Goal: Transaction & Acquisition: Book appointment/travel/reservation

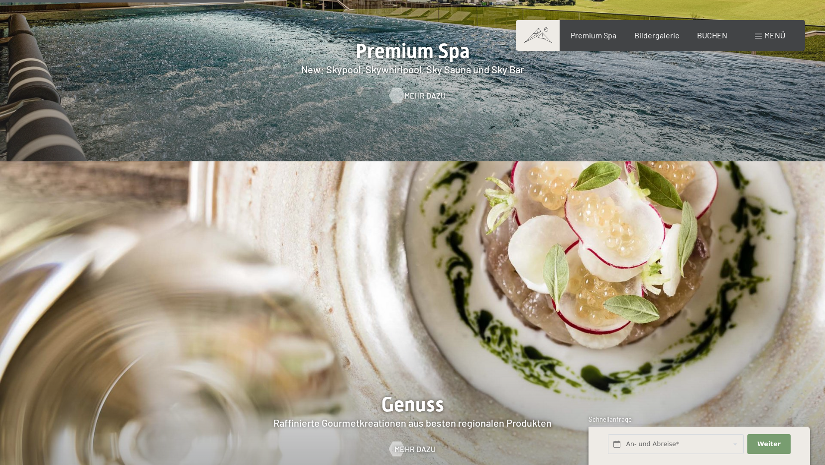
scroll to position [1592, 0]
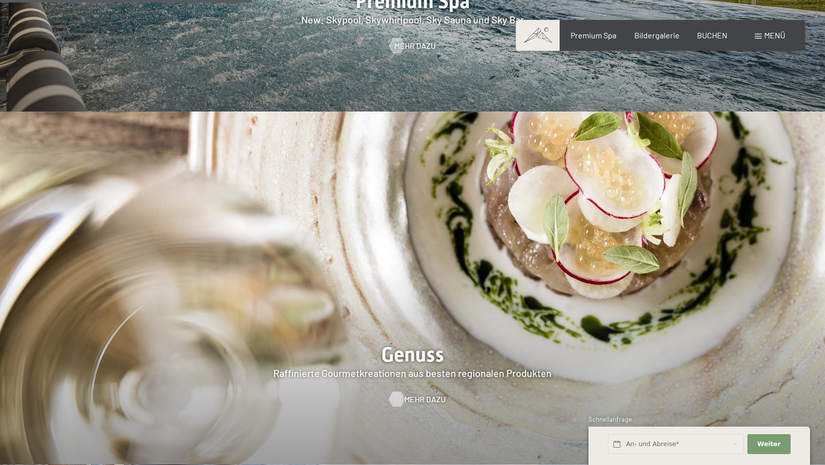
click at [395, 391] on div at bounding box center [396, 398] width 8 height 15
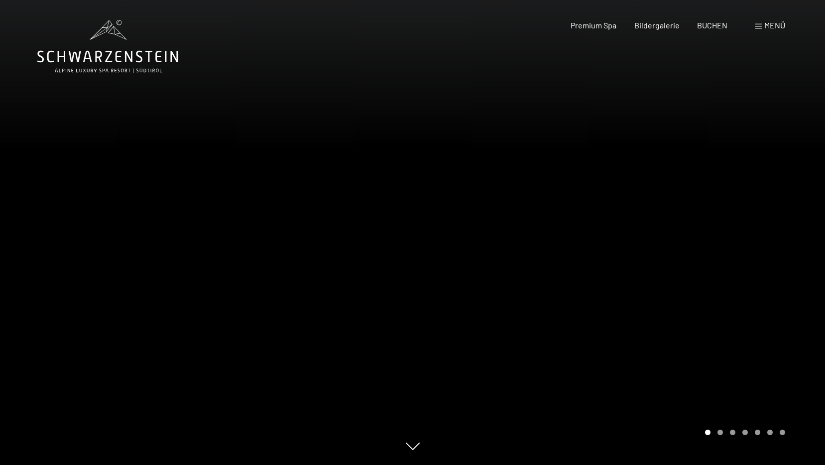
click at [641, 289] on div at bounding box center [619, 232] width 413 height 465
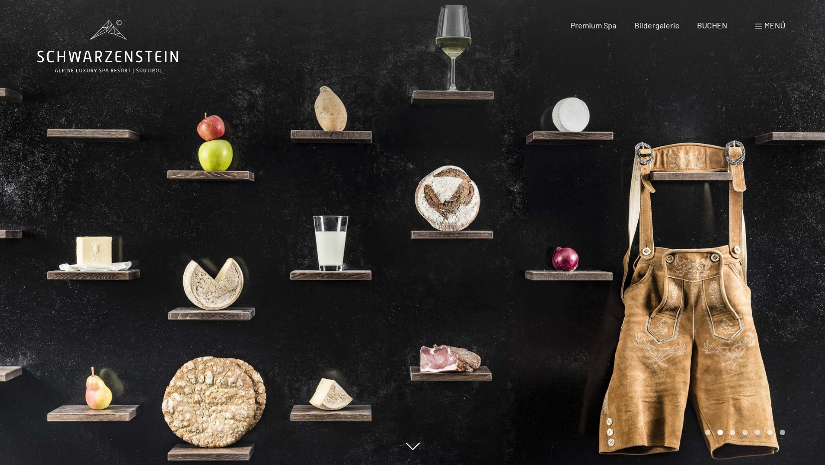
click at [641, 289] on div at bounding box center [619, 232] width 413 height 465
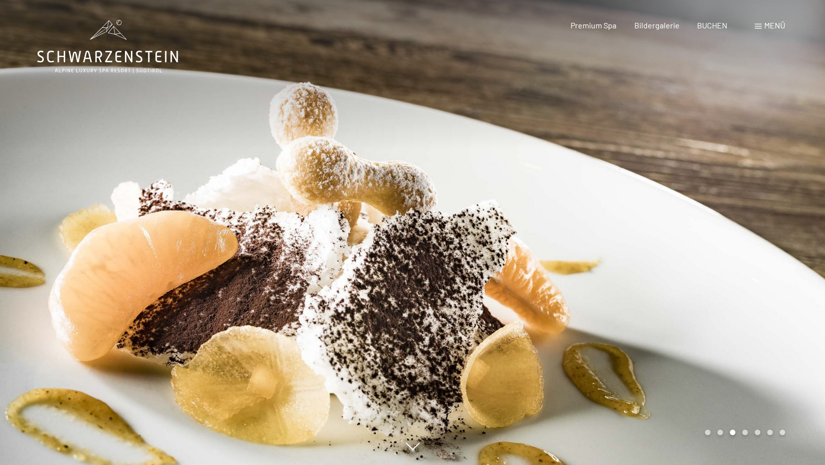
click at [641, 289] on div at bounding box center [619, 232] width 413 height 465
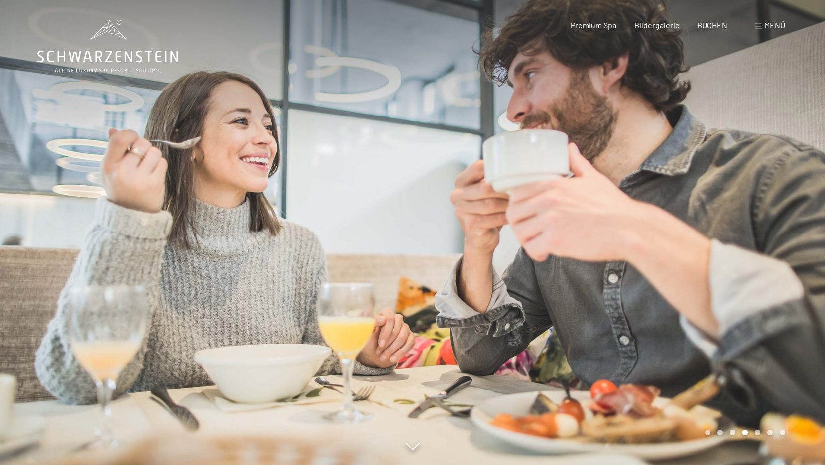
click at [641, 289] on div at bounding box center [619, 232] width 413 height 465
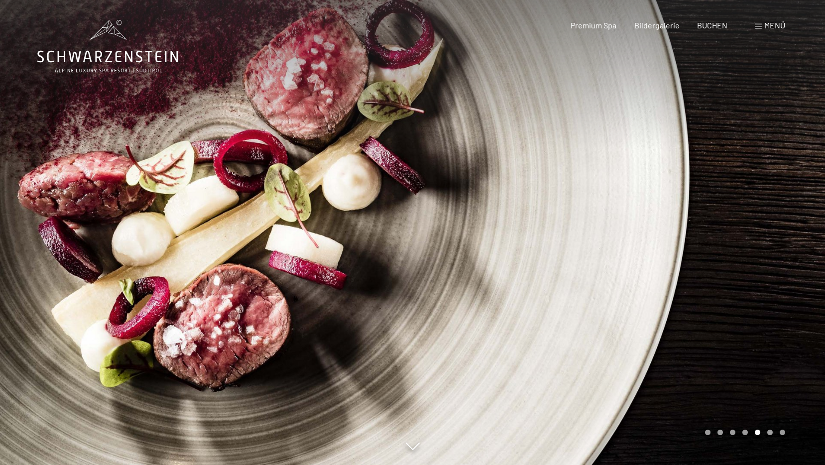
click at [641, 289] on div at bounding box center [619, 232] width 413 height 465
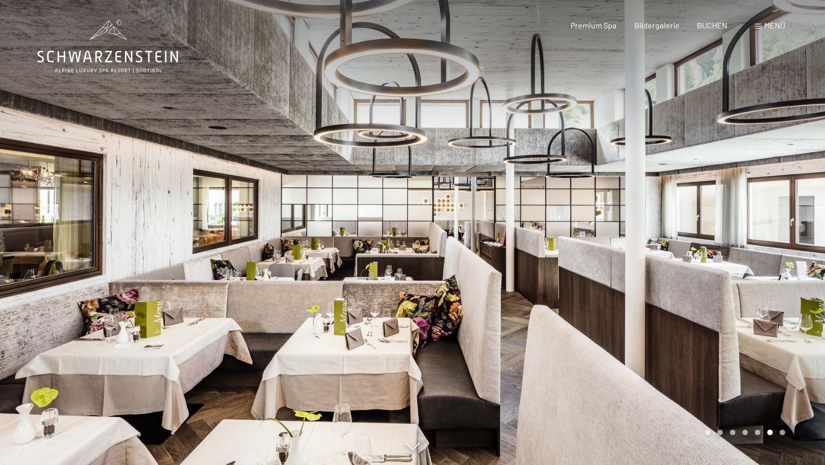
click at [641, 289] on div at bounding box center [619, 232] width 413 height 465
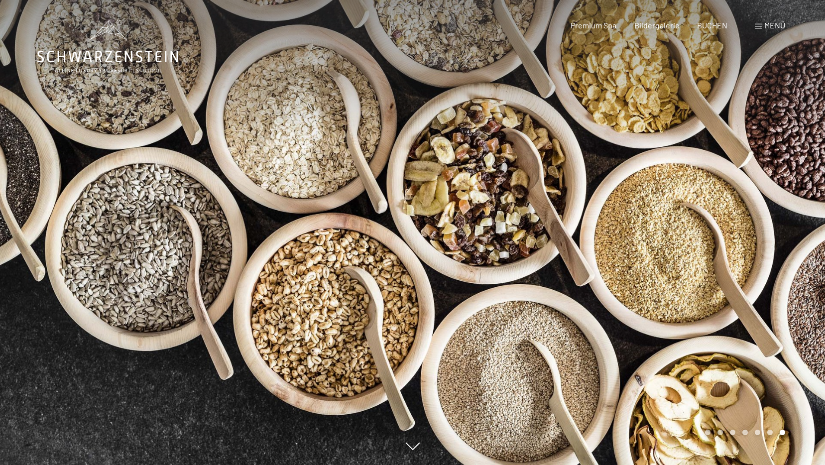
click at [641, 289] on div at bounding box center [619, 232] width 413 height 465
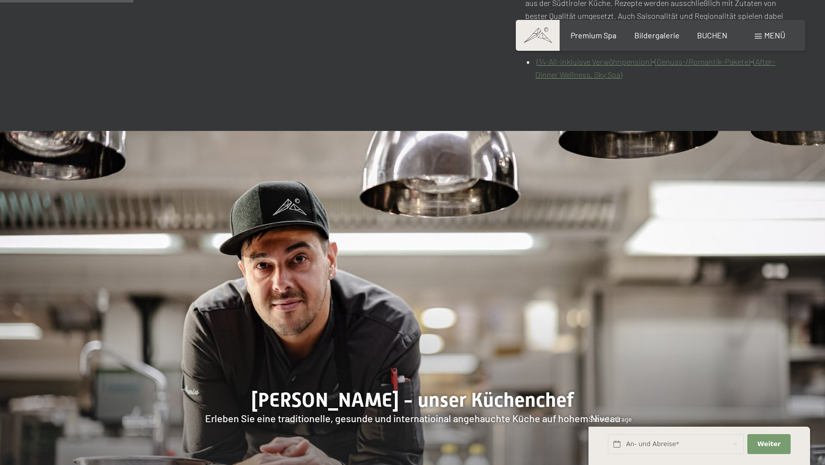
scroll to position [398, 0]
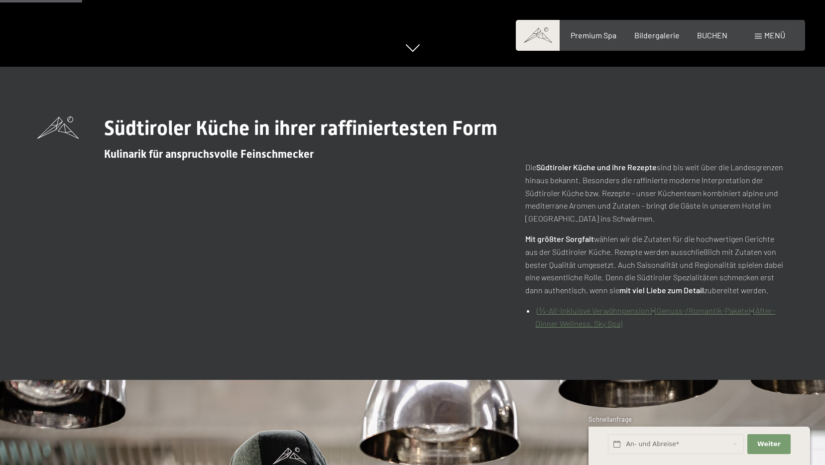
click at [573, 325] on link "(After-Dinner Wellness, Sky Spa)" at bounding box center [655, 317] width 240 height 22
click at [571, 310] on link "(¾-All-inkluisve Verwöhnpension)" at bounding box center [593, 310] width 115 height 9
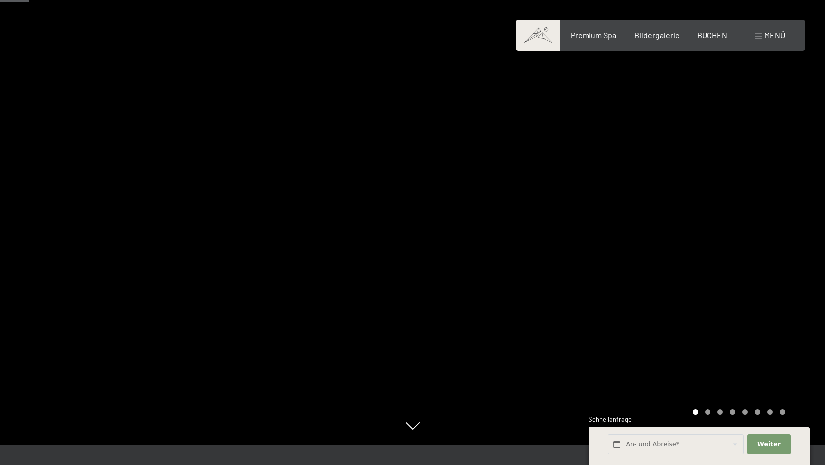
scroll to position [269, 0]
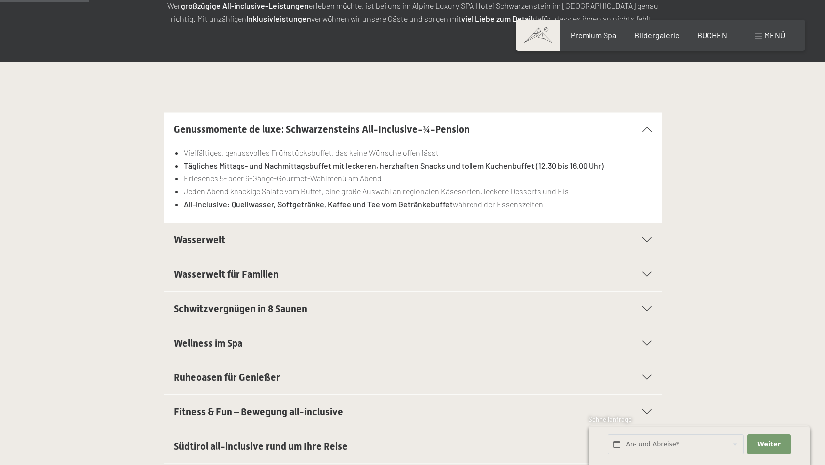
scroll to position [249, 0]
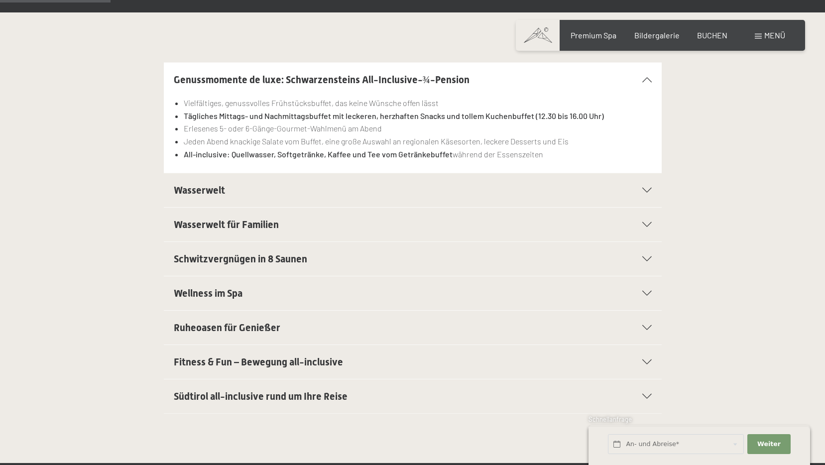
click at [645, 192] on icon at bounding box center [646, 190] width 9 height 5
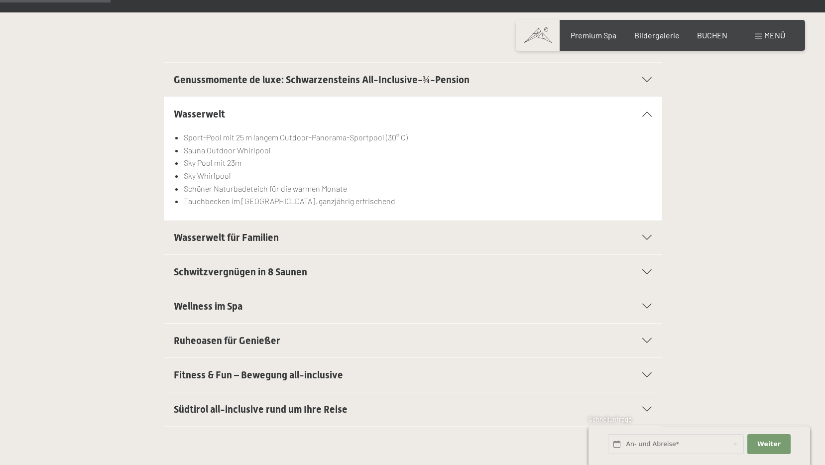
click at [645, 114] on icon at bounding box center [646, 113] width 9 height 5
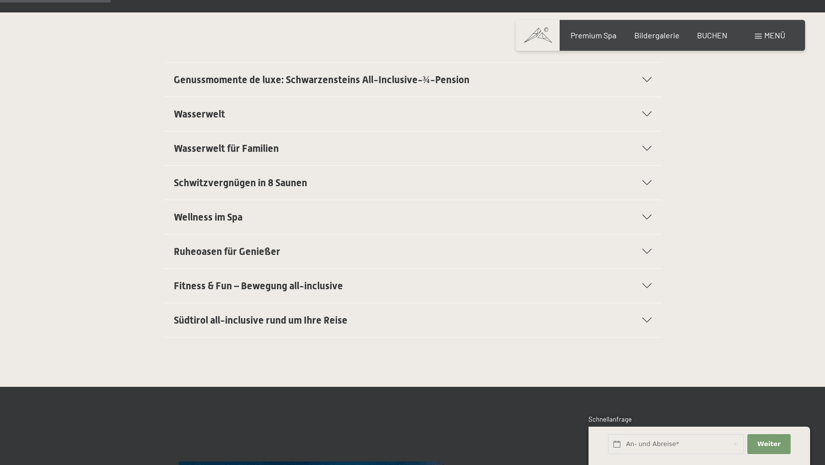
click at [649, 148] on icon at bounding box center [646, 148] width 9 height 5
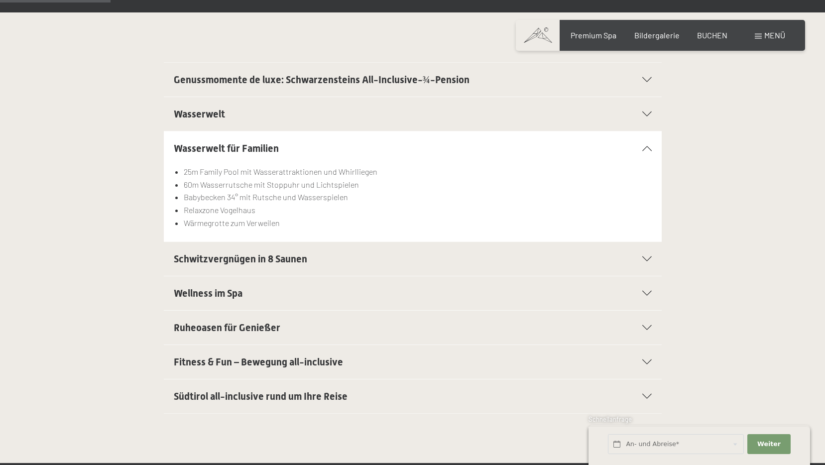
click at [649, 148] on icon at bounding box center [646, 148] width 9 height 5
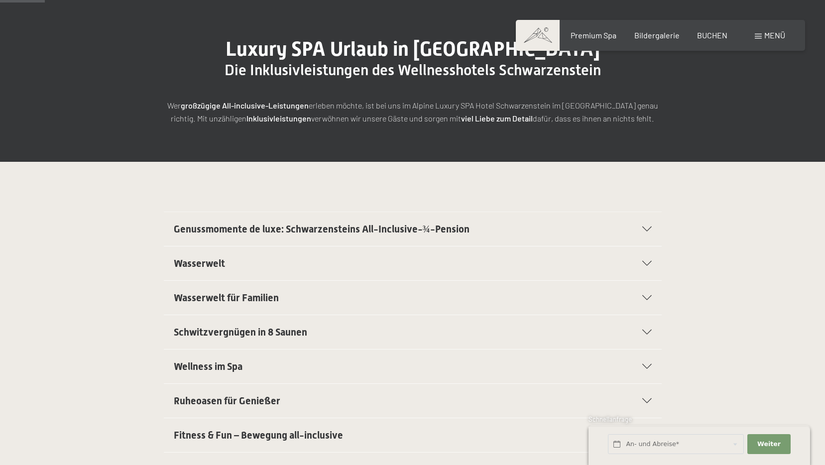
scroll to position [0, 0]
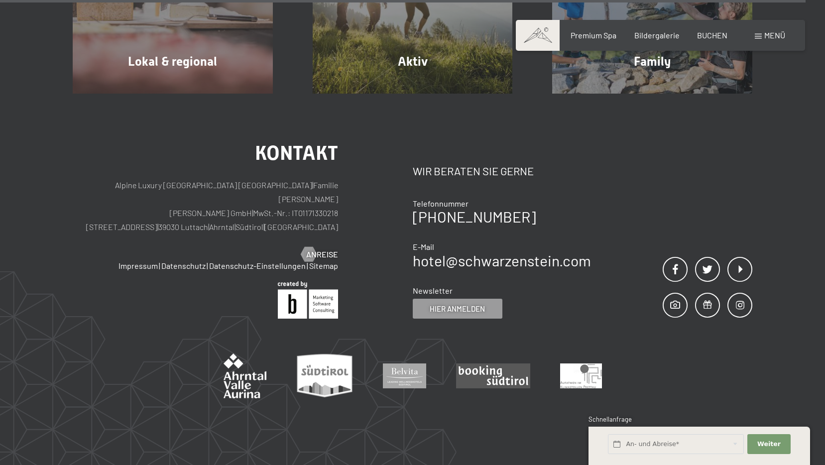
scroll to position [3683, 0]
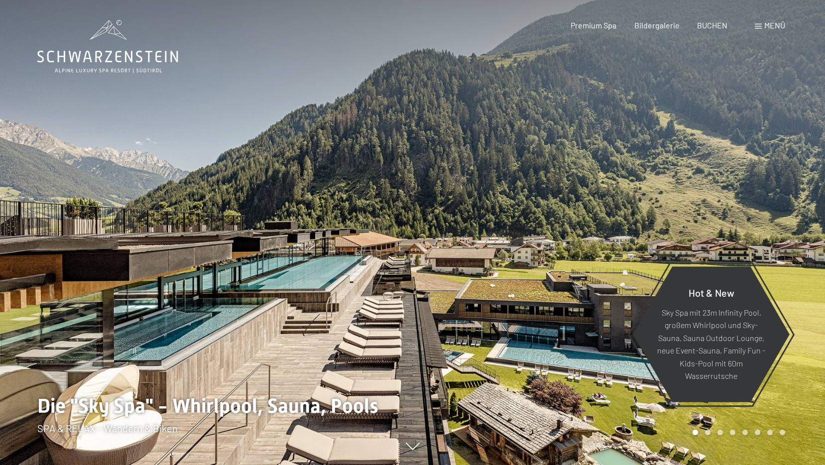
click at [484, 269] on div at bounding box center [619, 232] width 413 height 465
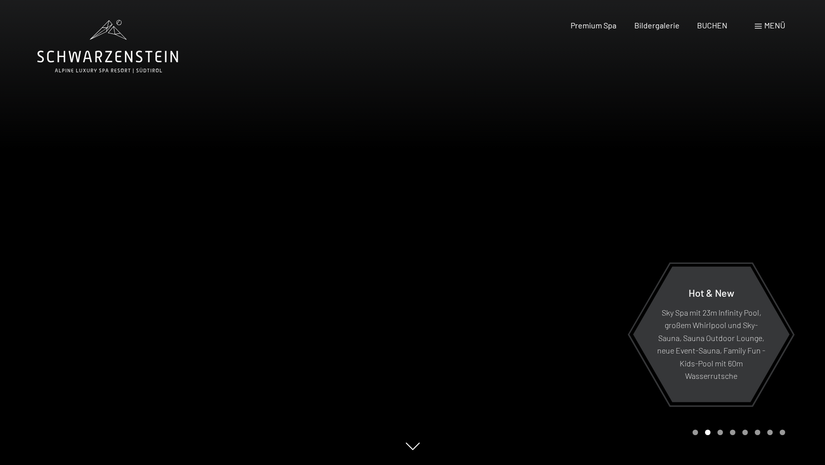
click at [484, 269] on div at bounding box center [619, 232] width 413 height 465
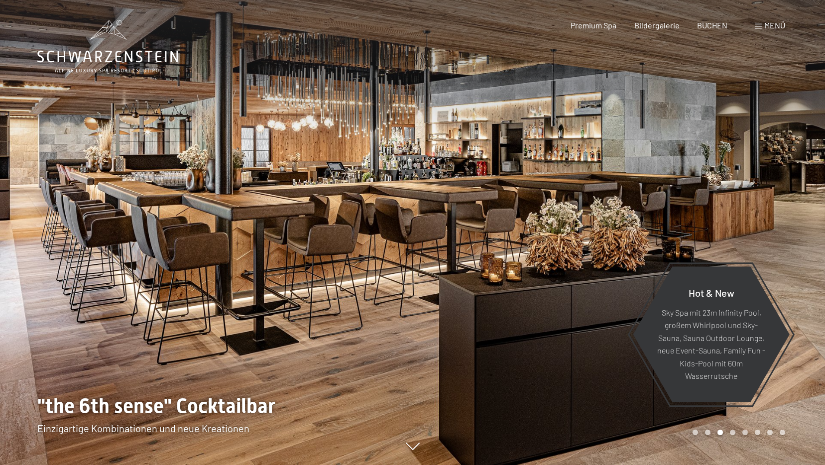
click at [484, 269] on div at bounding box center [619, 232] width 413 height 465
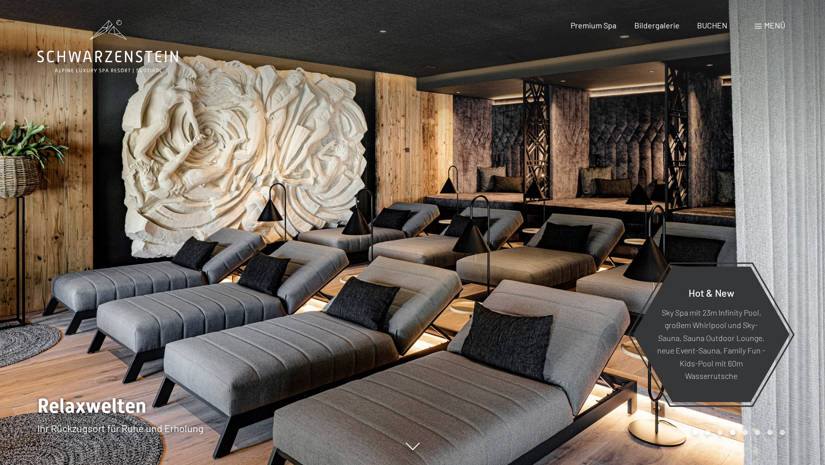
click at [484, 269] on div at bounding box center [619, 232] width 413 height 465
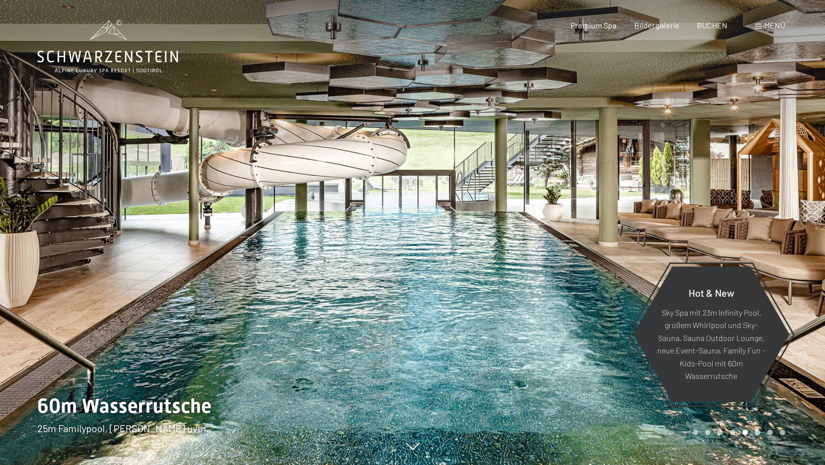
click at [484, 269] on div at bounding box center [619, 232] width 413 height 465
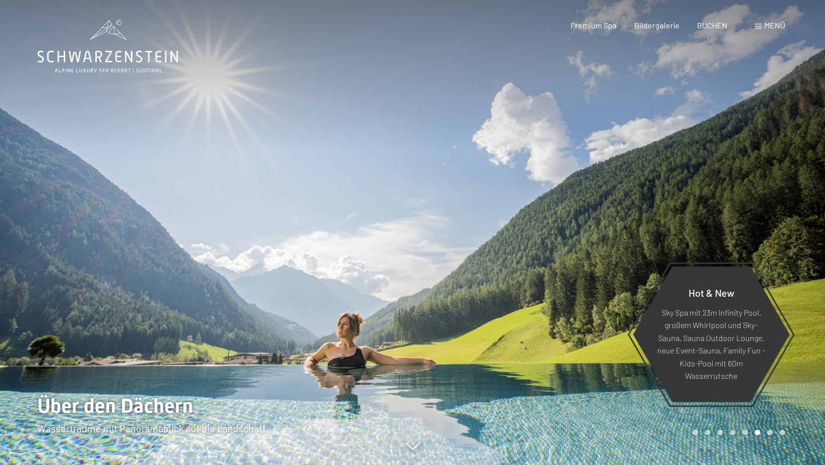
click at [484, 269] on div at bounding box center [619, 232] width 413 height 465
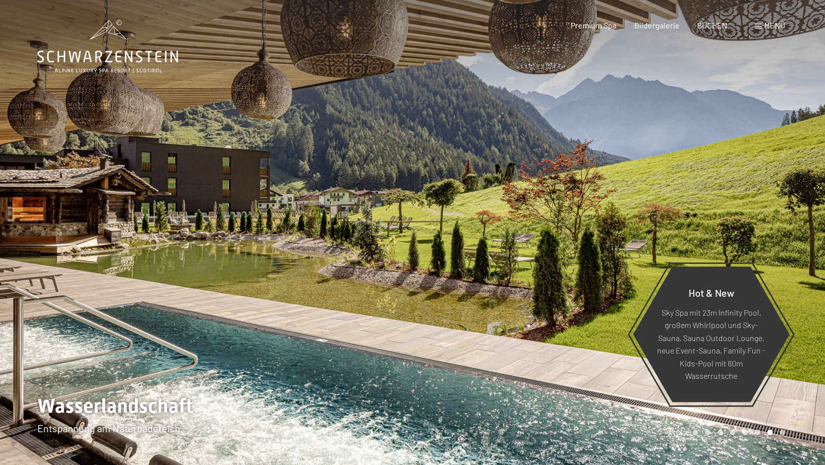
click at [484, 269] on div at bounding box center [619, 232] width 413 height 465
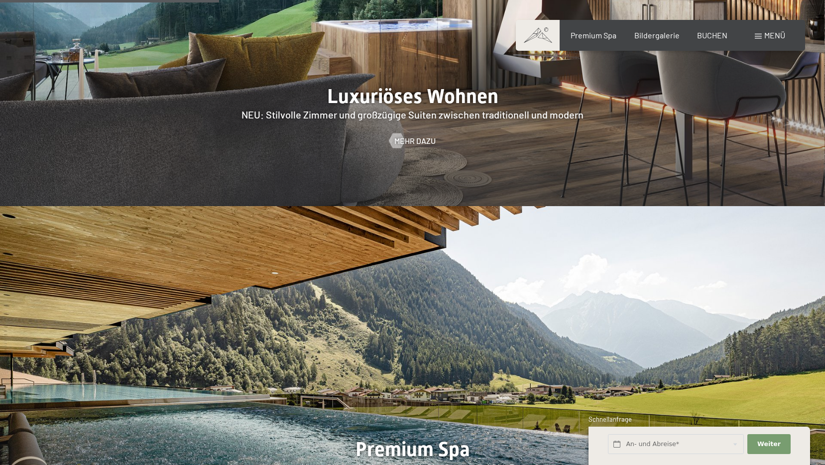
scroll to position [1244, 0]
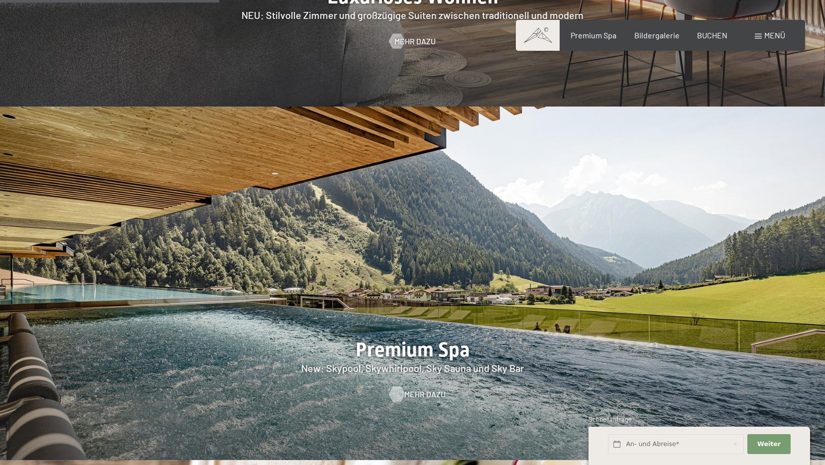
click at [401, 387] on div at bounding box center [396, 394] width 8 height 15
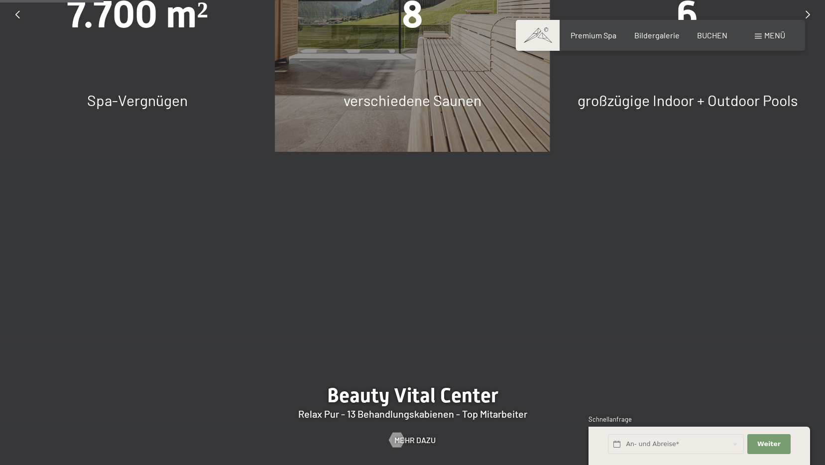
scroll to position [946, 0]
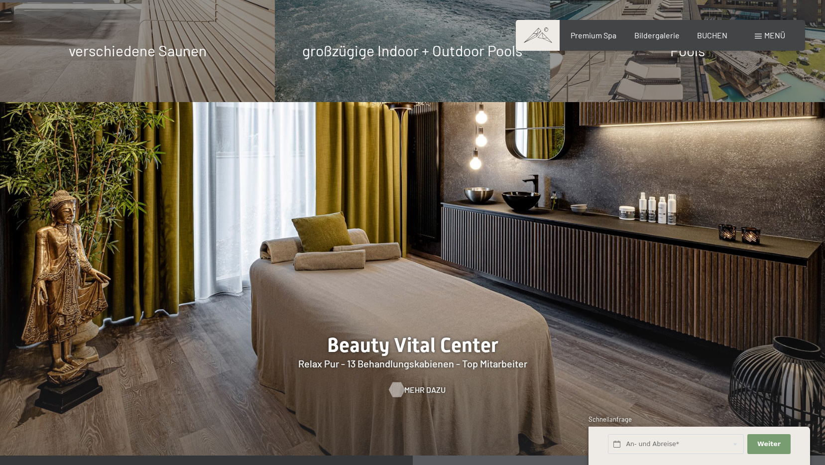
click at [401, 391] on div at bounding box center [396, 389] width 8 height 15
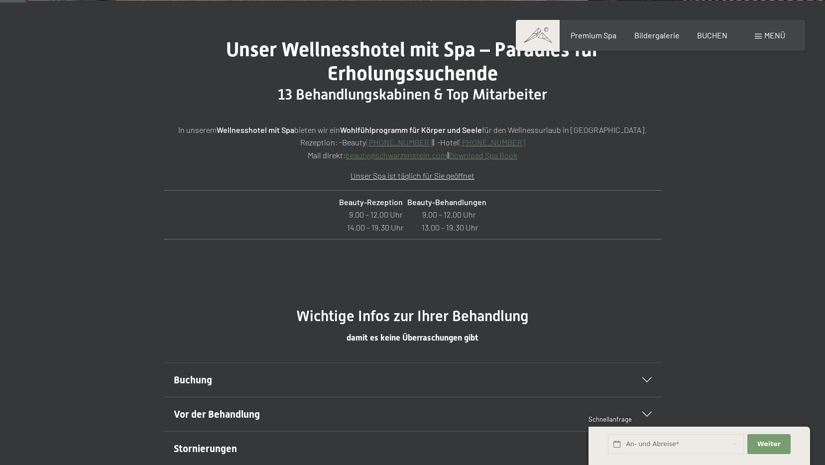
scroll to position [448, 0]
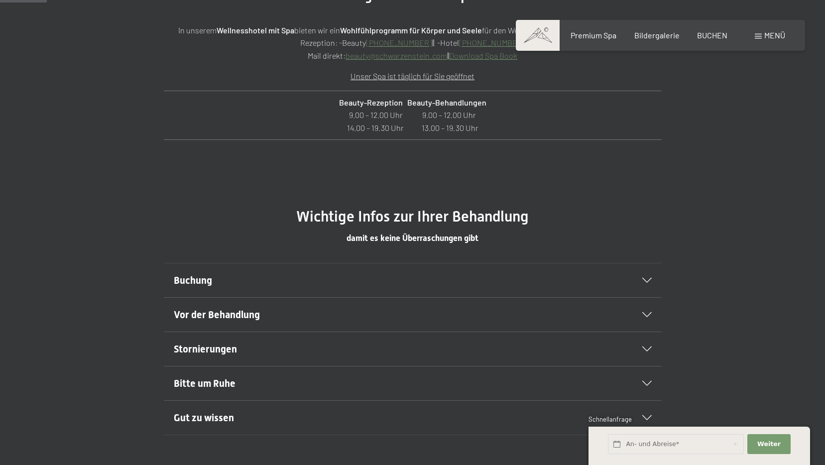
click at [648, 309] on div "Vor der Behandlung" at bounding box center [413, 315] width 478 height 34
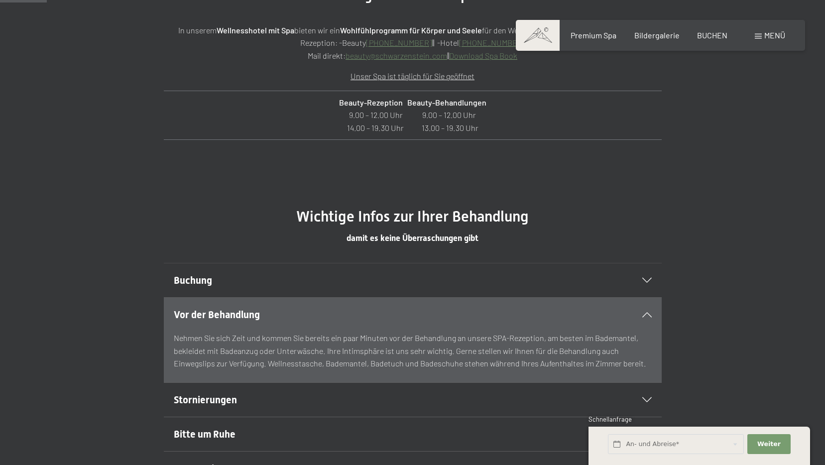
click at [649, 314] on icon at bounding box center [646, 314] width 9 height 5
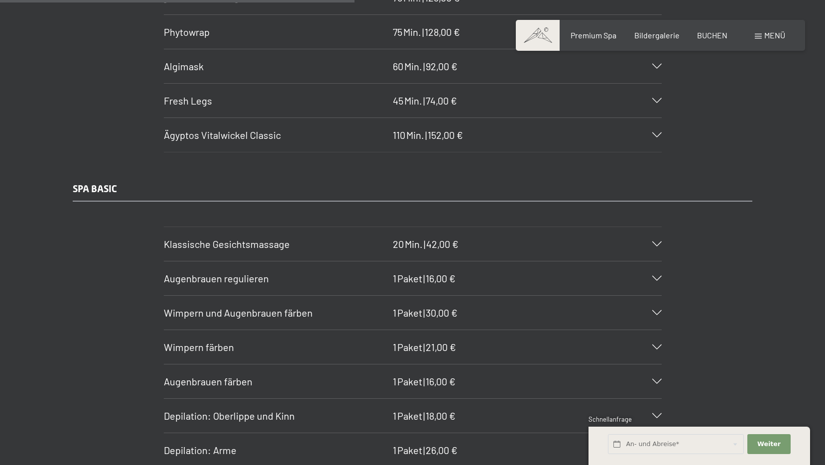
scroll to position [3483, 0]
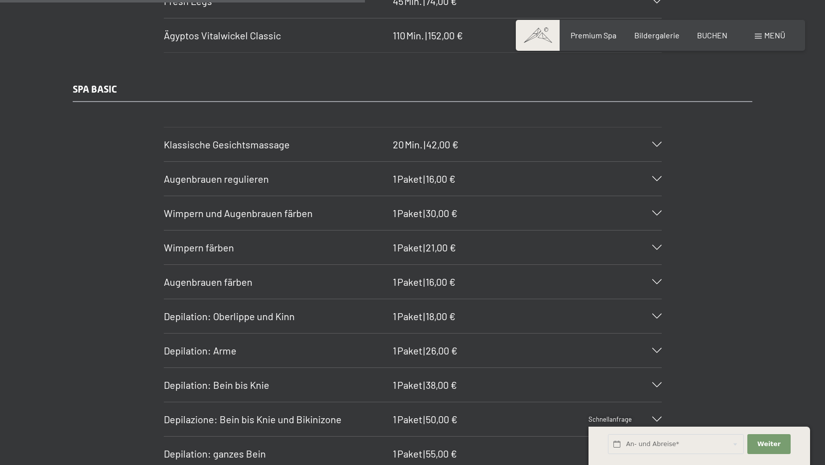
click at [659, 176] on div "Augenbrauen regulieren 1 Paket | 16,00 €" at bounding box center [413, 179] width 498 height 34
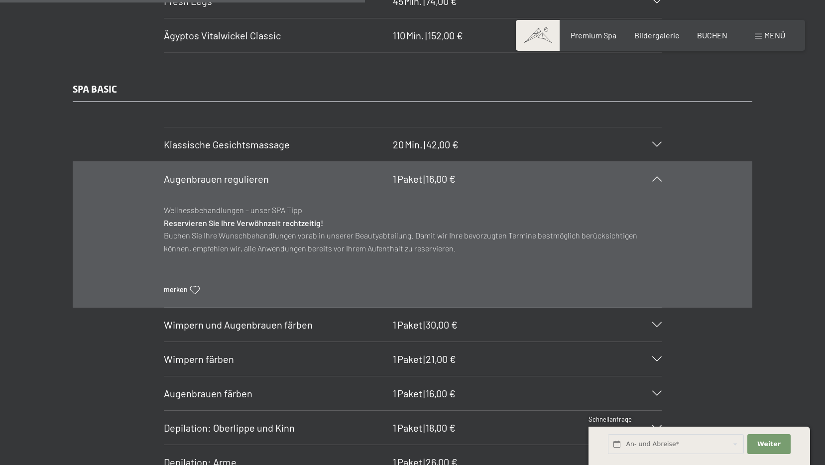
click at [658, 176] on icon at bounding box center [656, 178] width 9 height 5
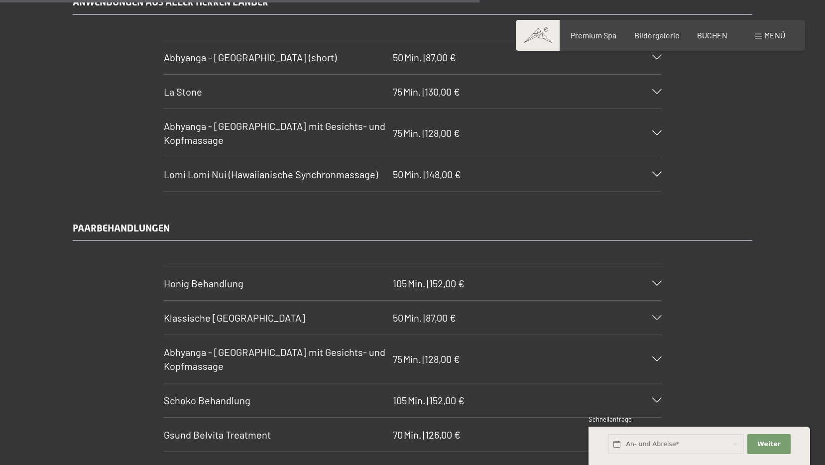
scroll to position [4628, 0]
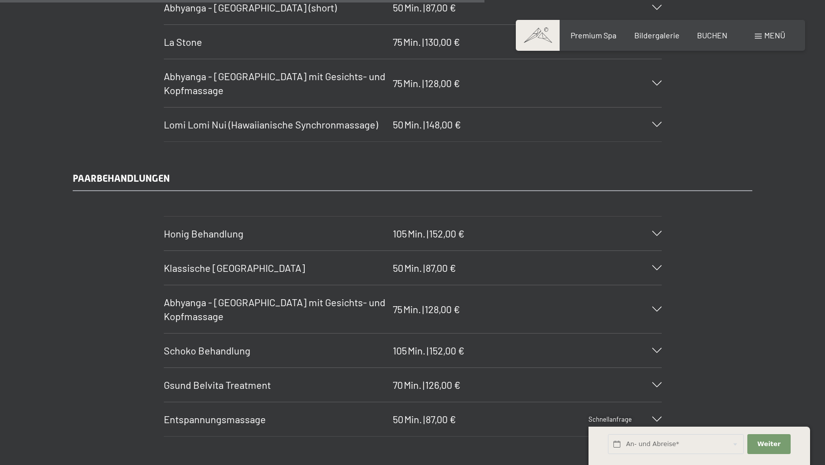
click at [352, 222] on div "Honig Behandlung 105 Min. | 152,00 €" at bounding box center [413, 233] width 498 height 34
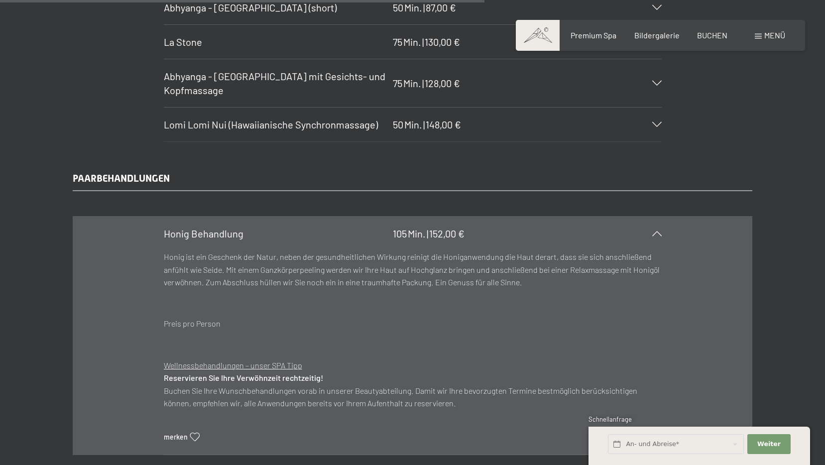
click at [653, 231] on icon at bounding box center [656, 233] width 9 height 5
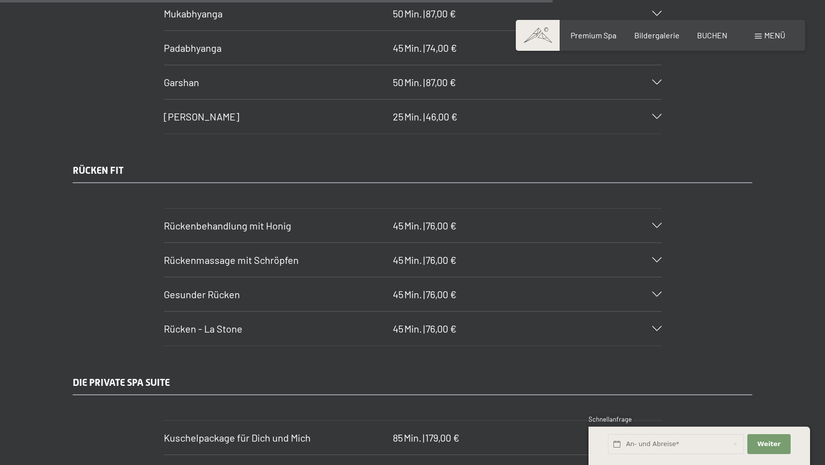
scroll to position [5275, 0]
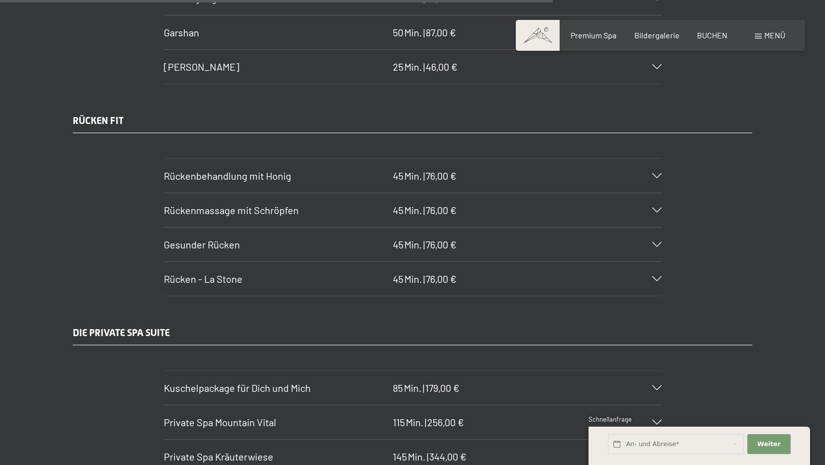
click at [296, 216] on h3 "Rückenmassage mit Schröpfen" at bounding box center [276, 210] width 224 height 14
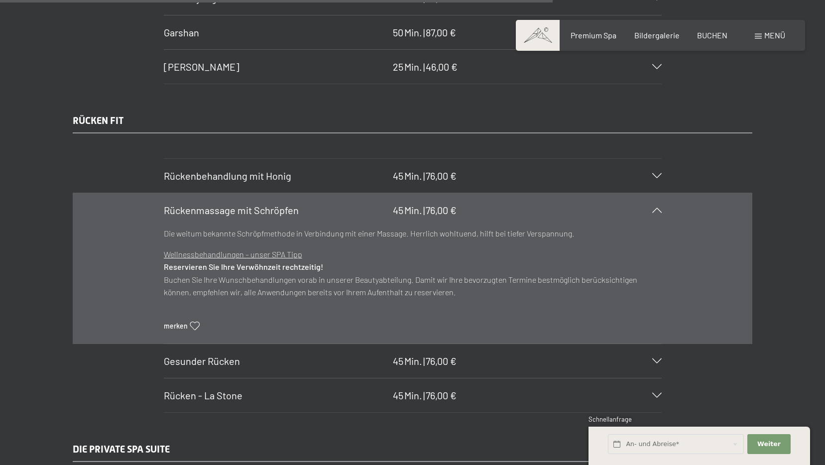
click at [298, 210] on h3 "Rückenmassage mit Schröpfen" at bounding box center [276, 210] width 224 height 14
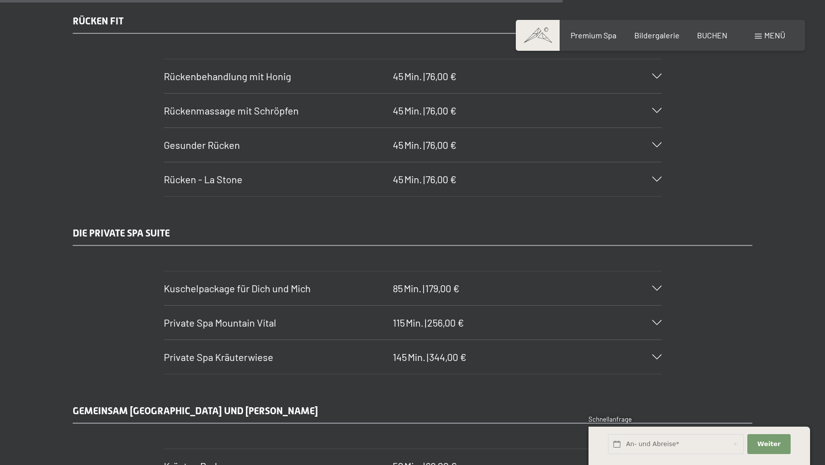
scroll to position [5424, 0]
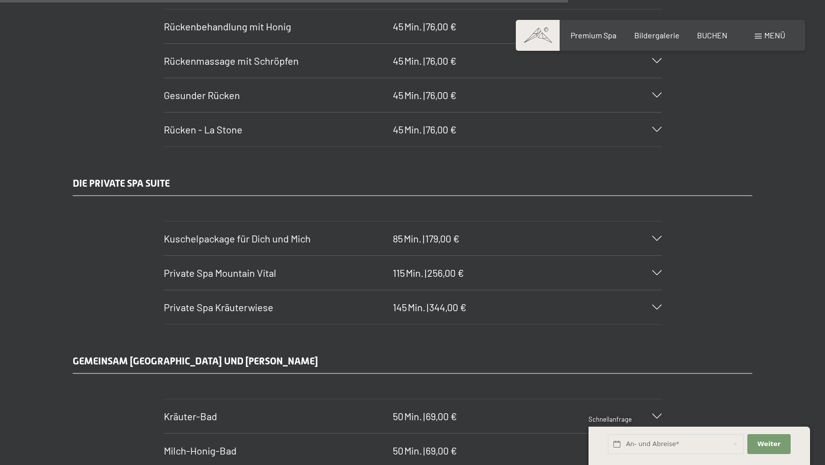
click at [284, 238] on span "Kuschelpackage für Dich und Mich" at bounding box center [237, 238] width 147 height 12
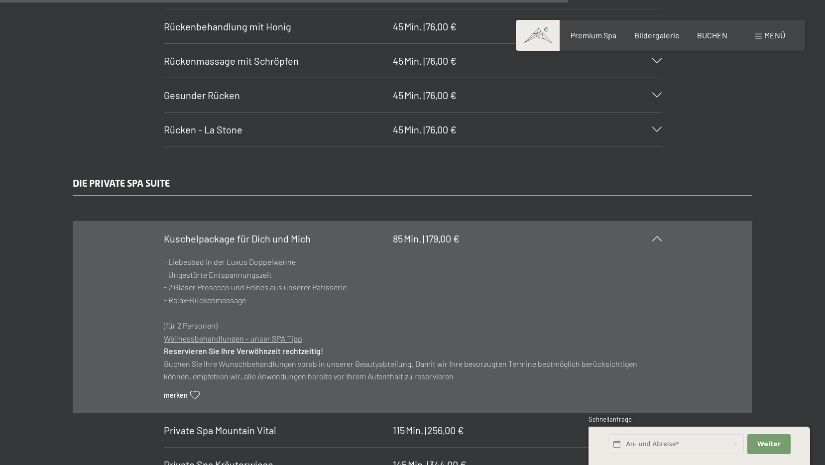
click at [212, 339] on u "Wellnessbehandlungen – unser SPA Tipp" at bounding box center [233, 337] width 138 height 9
click at [657, 233] on div "Kuschelpackage für Dich und Mich 85 Min. | 179,00 €" at bounding box center [413, 238] width 498 height 34
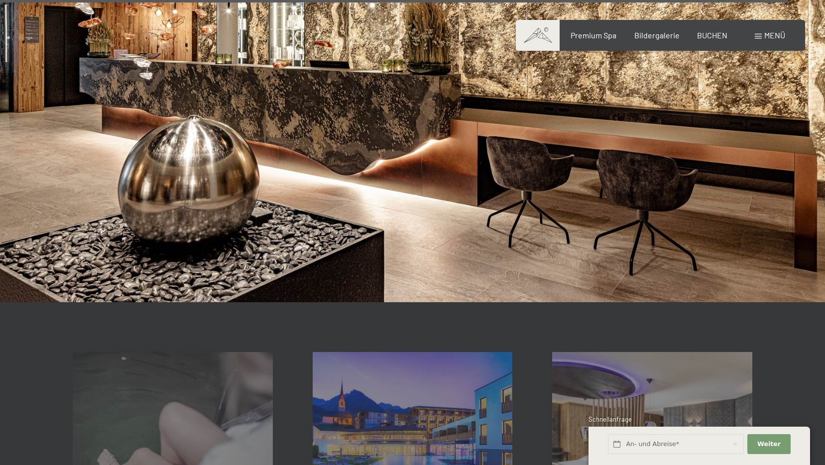
scroll to position [7664, 0]
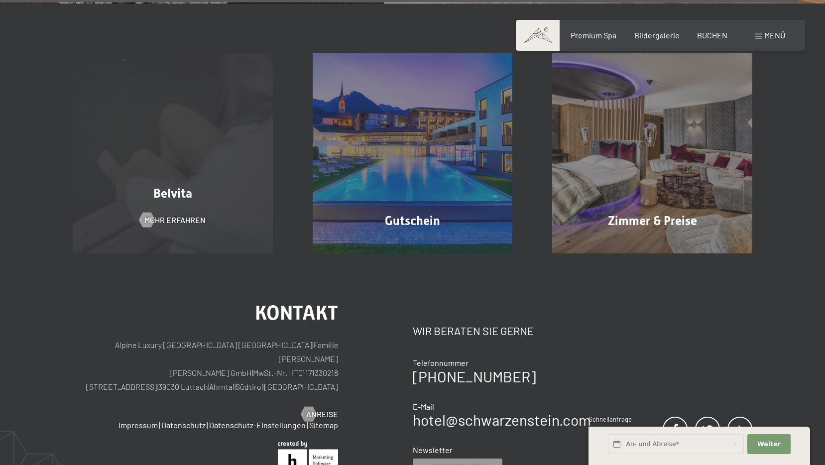
click at [161, 185] on div "Belvita" at bounding box center [173, 193] width 240 height 17
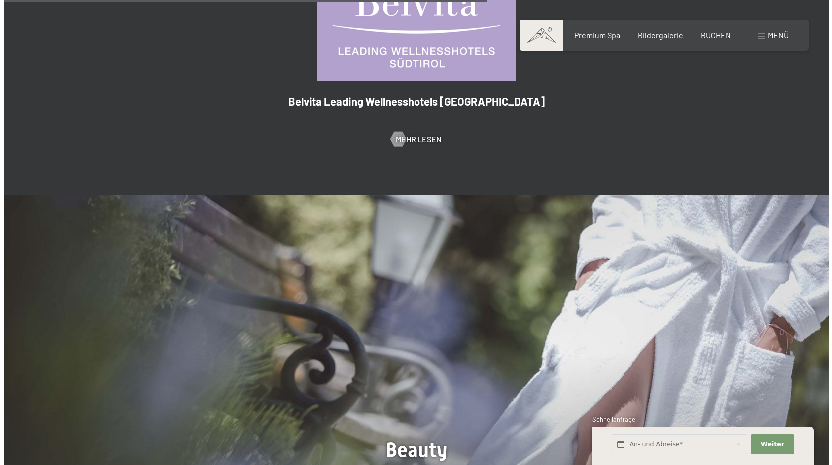
scroll to position [995, 0]
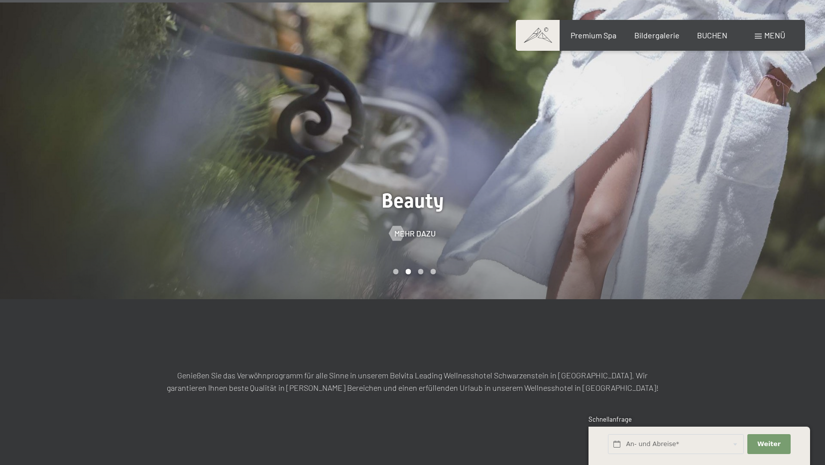
click at [765, 35] on span "Menü" at bounding box center [774, 34] width 21 height 9
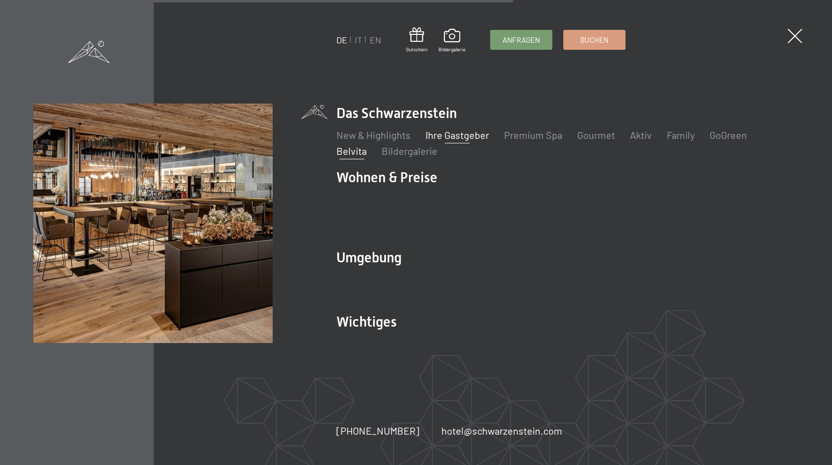
click at [443, 141] on link "Ihre Gastgeber" at bounding box center [457, 135] width 64 height 12
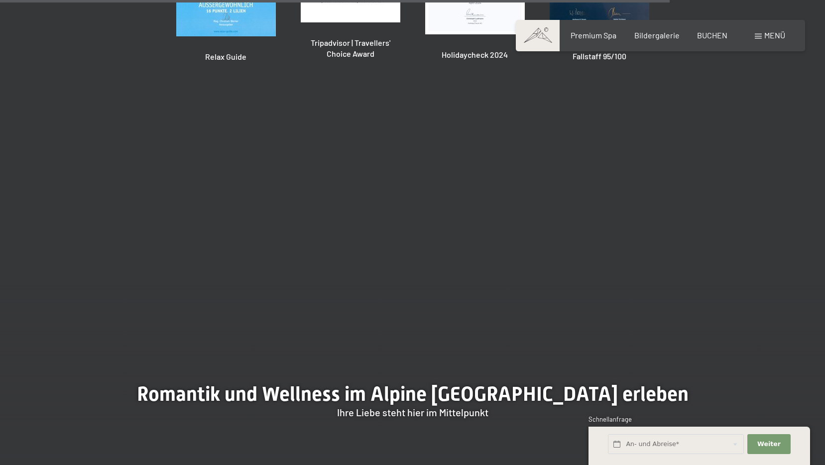
scroll to position [3060, 0]
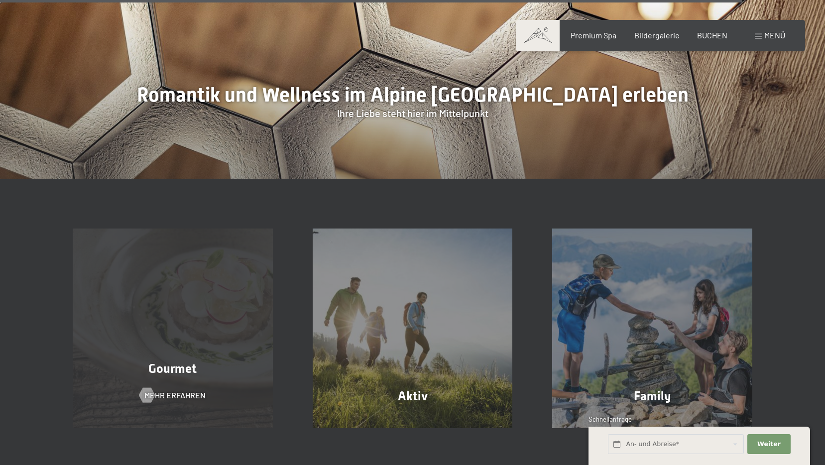
click at [223, 360] on div "Gourmet" at bounding box center [173, 368] width 240 height 17
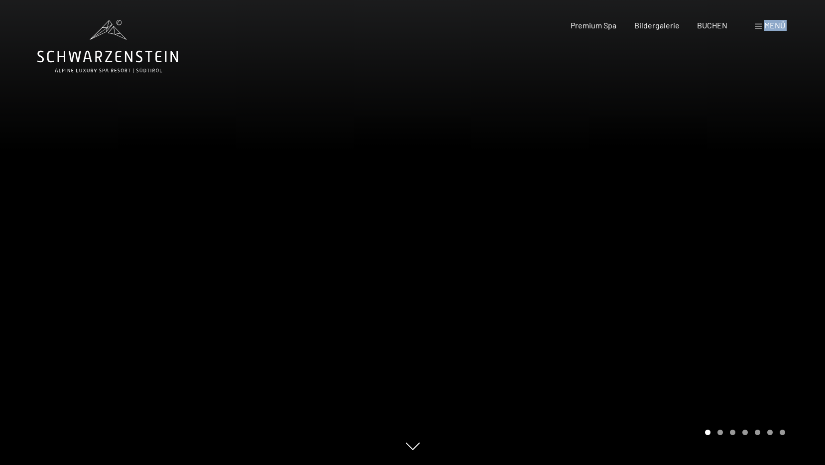
click at [754, 28] on div "Buchen Anfragen Premium Spa Bildergalerie BUCHEN Menü DE IT EN Gutschein Bilder…" at bounding box center [659, 25] width 249 height 11
click at [767, 23] on span "Menü" at bounding box center [774, 24] width 21 height 9
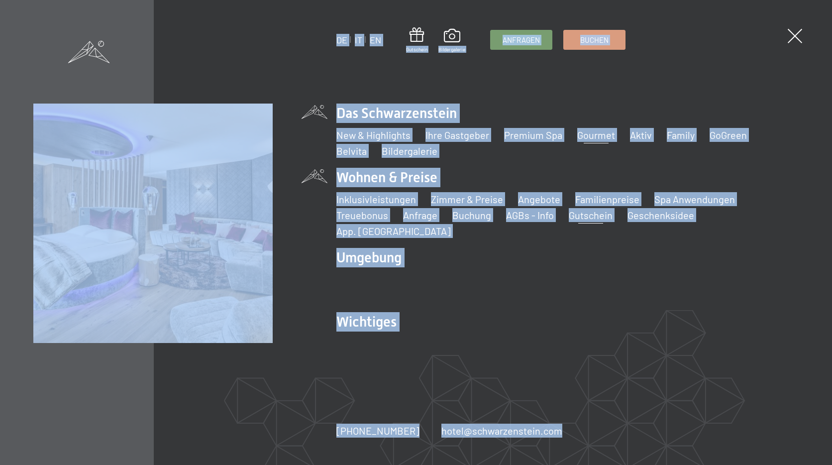
click at [577, 221] on link "Gutschein" at bounding box center [591, 215] width 44 height 12
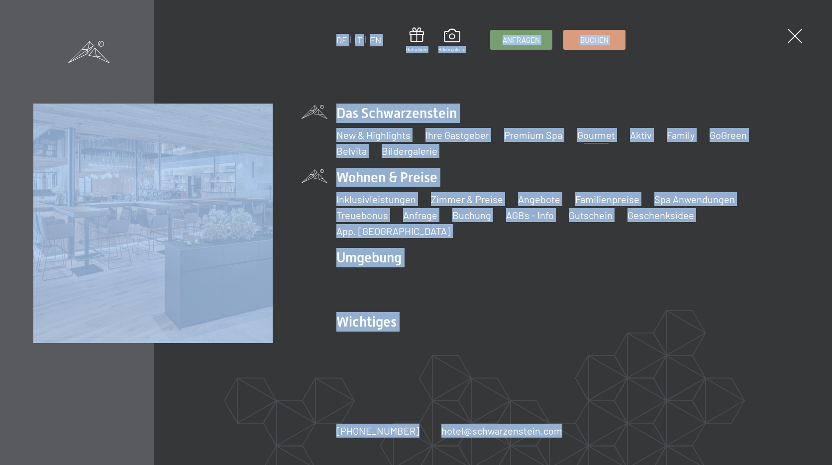
click at [599, 158] on ul "New & Highlights Ihre Gastgeber Premium Spa Gourmet Aktiv Wochenprogramm Bilder…" at bounding box center [567, 143] width 462 height 30
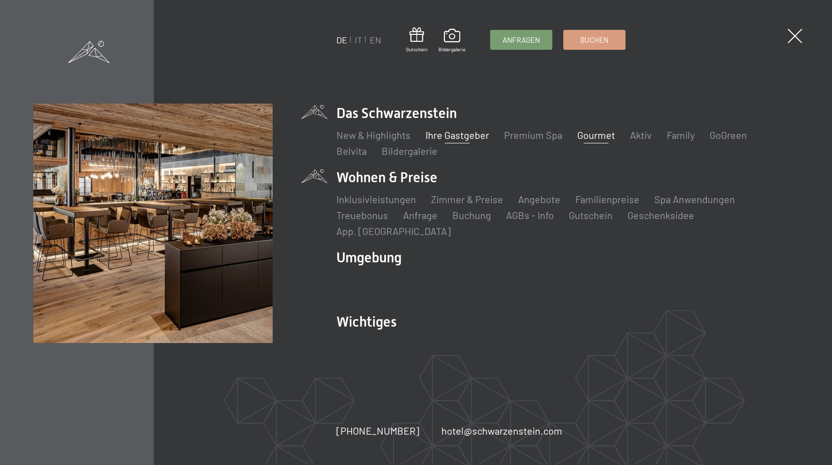
click at [451, 139] on link "Ihre Gastgeber" at bounding box center [457, 135] width 64 height 12
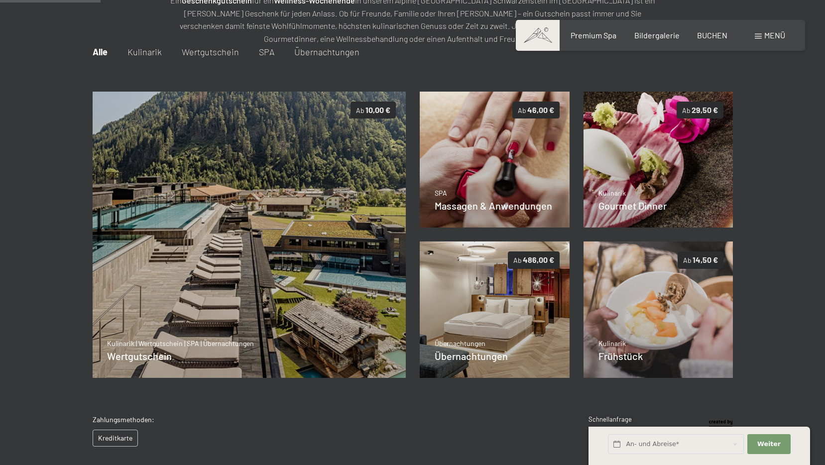
scroll to position [100, 0]
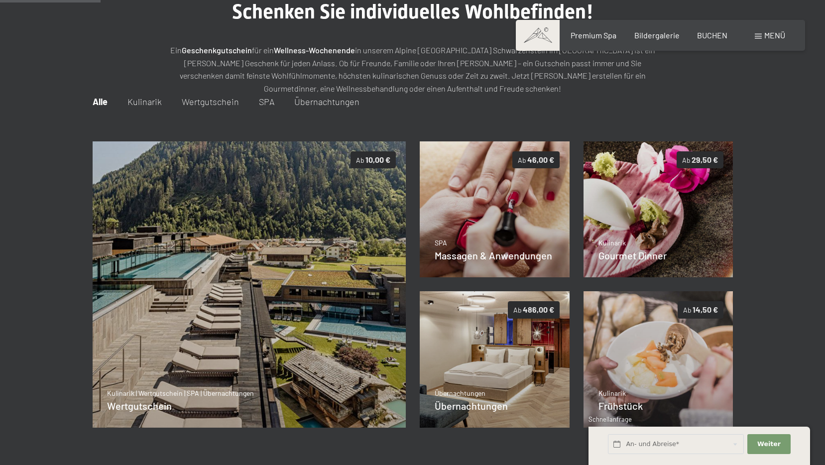
click at [131, 98] on span "Kulinarik" at bounding box center [144, 101] width 34 height 11
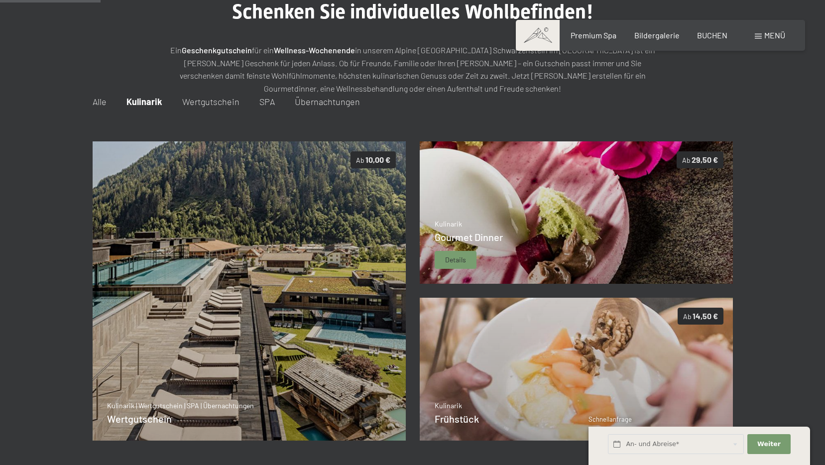
click at [576, 263] on img at bounding box center [577, 212] width 314 height 143
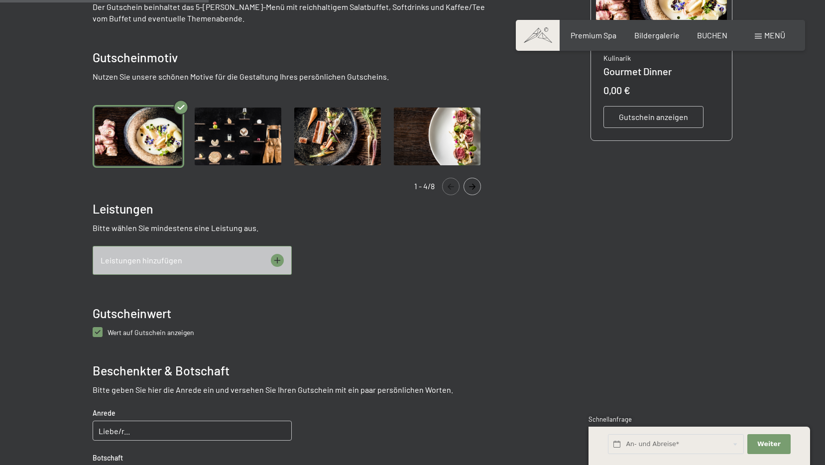
scroll to position [443, 0]
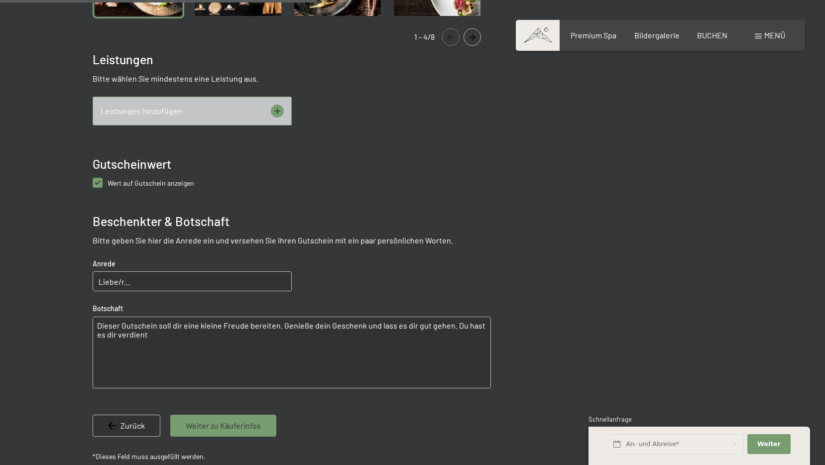
click at [284, 108] on div "Leistungen hinzufügen" at bounding box center [192, 111] width 199 height 29
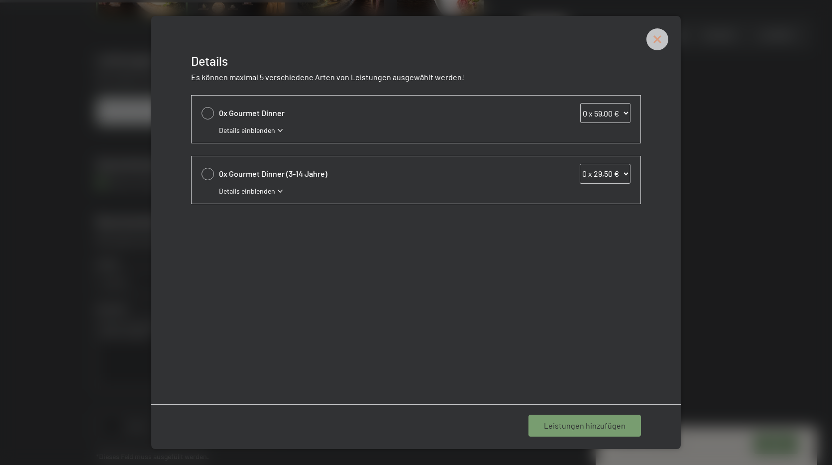
click at [665, 44] on icon at bounding box center [657, 39] width 22 height 22
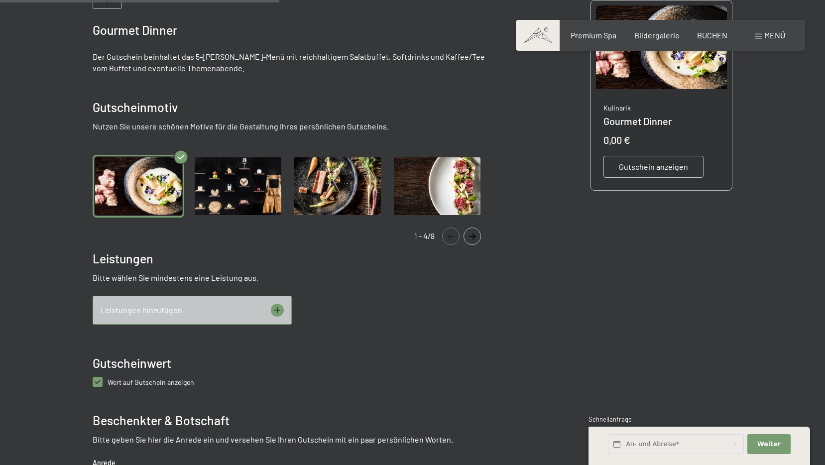
scroll to position [194, 0]
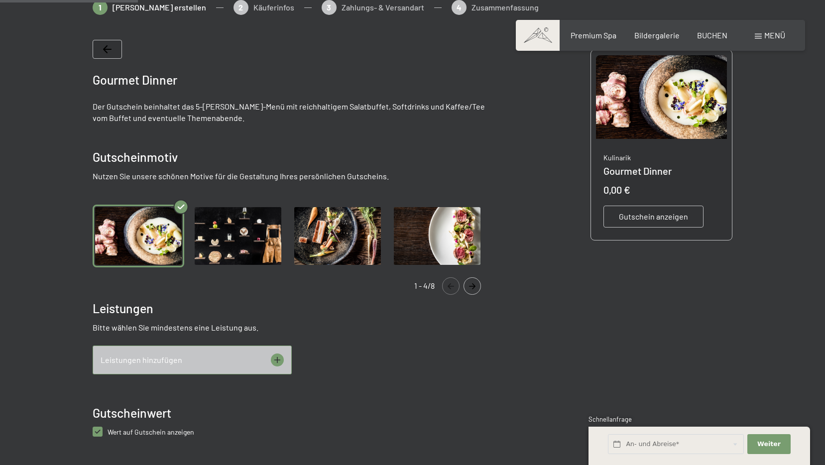
click at [234, 234] on img "Gallery" at bounding box center [238, 236] width 92 height 63
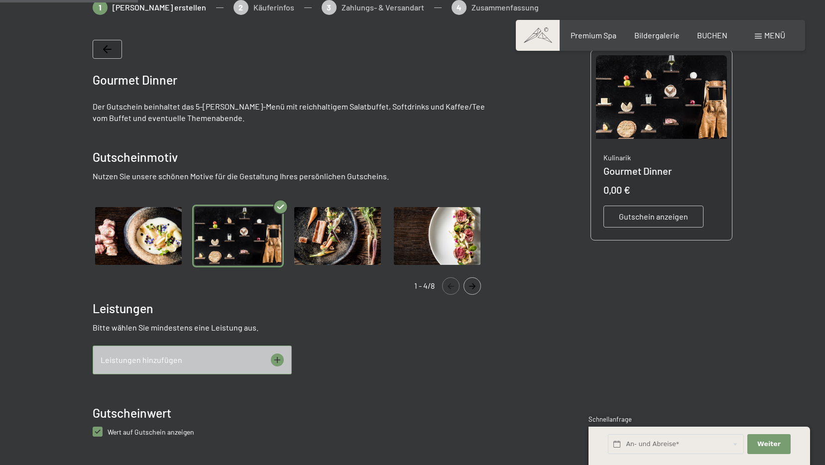
click at [324, 237] on img "Gallery" at bounding box center [338, 236] width 92 height 63
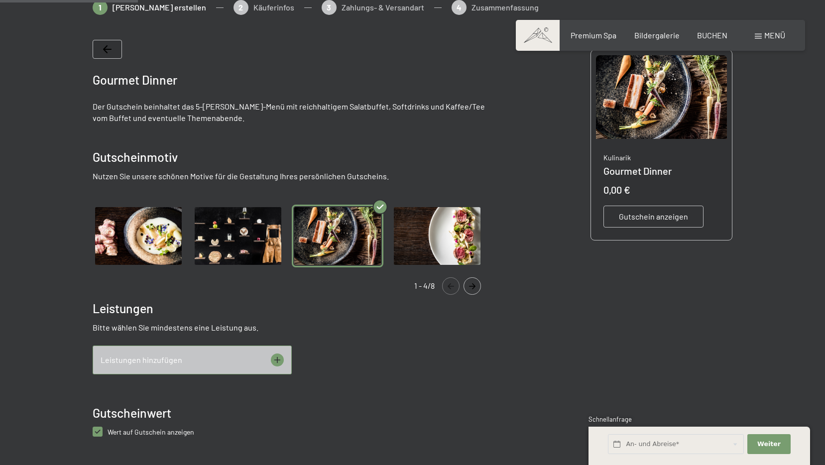
click at [420, 240] on img "Gallery" at bounding box center [437, 236] width 92 height 63
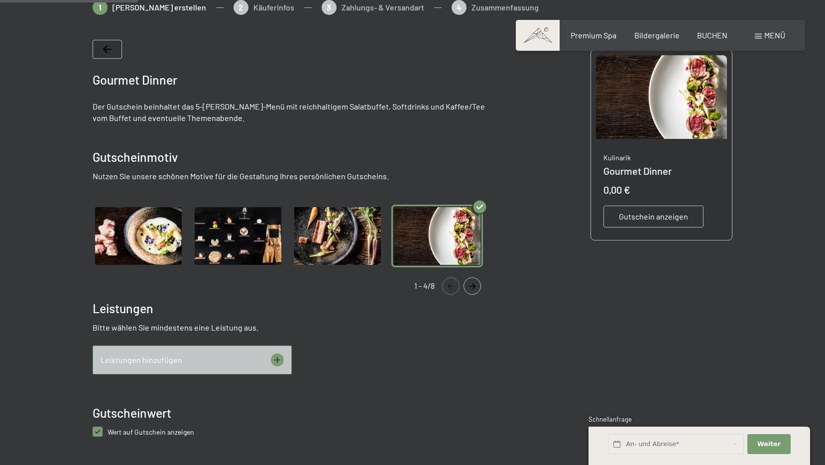
scroll to position [0, 0]
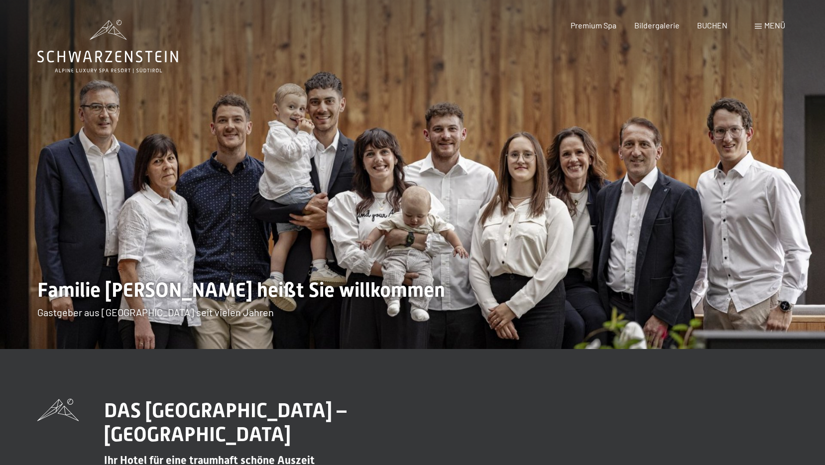
click at [777, 28] on span "Menü" at bounding box center [774, 24] width 21 height 9
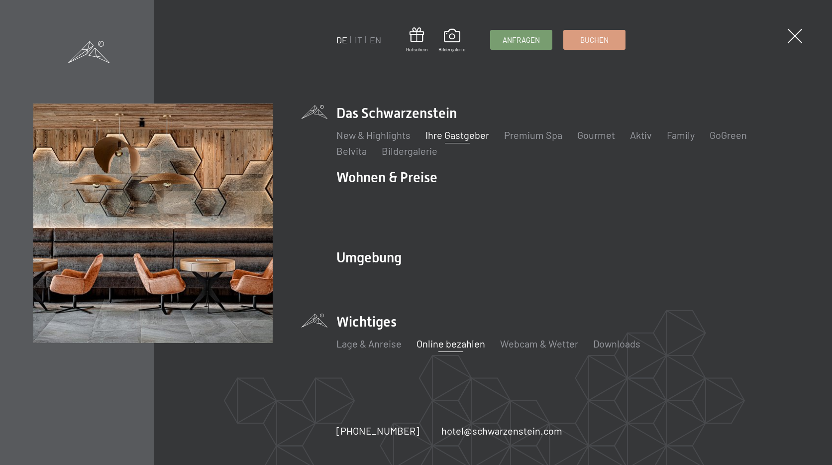
click at [463, 337] on link "Online bezahlen" at bounding box center [451, 343] width 69 height 12
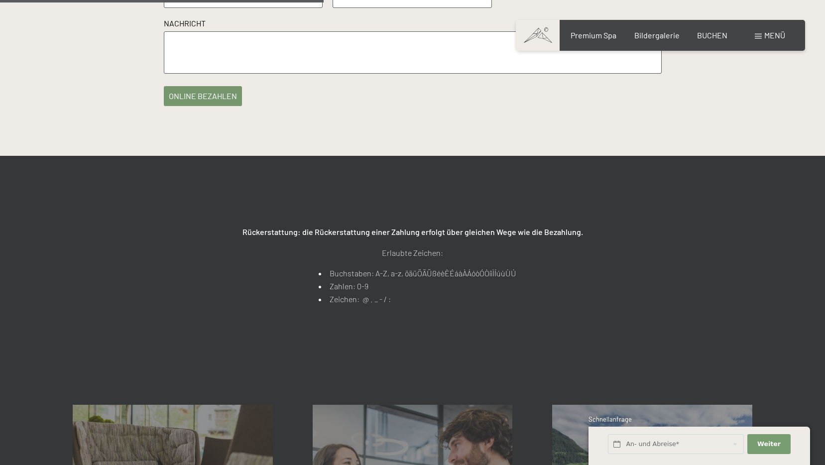
scroll to position [149, 0]
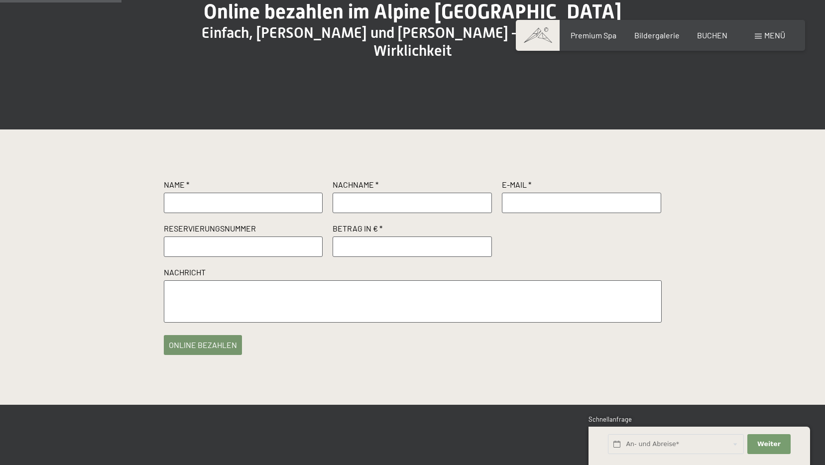
click at [544, 32] on span at bounding box center [538, 35] width 44 height 31
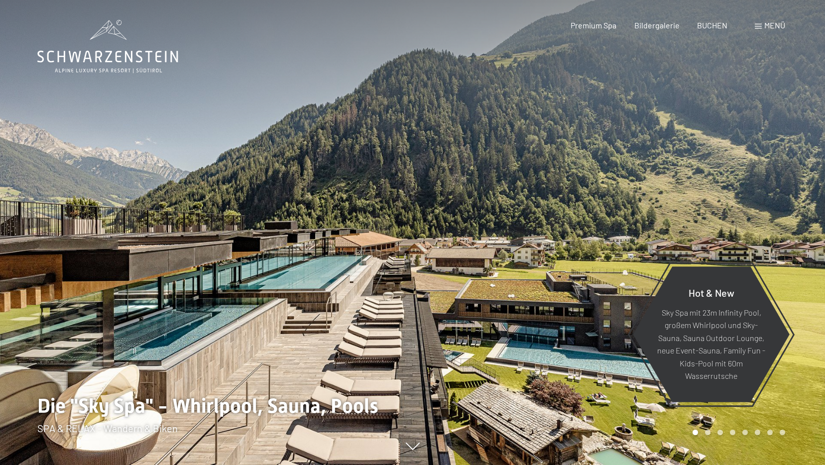
click at [767, 27] on span "Menü" at bounding box center [774, 24] width 21 height 9
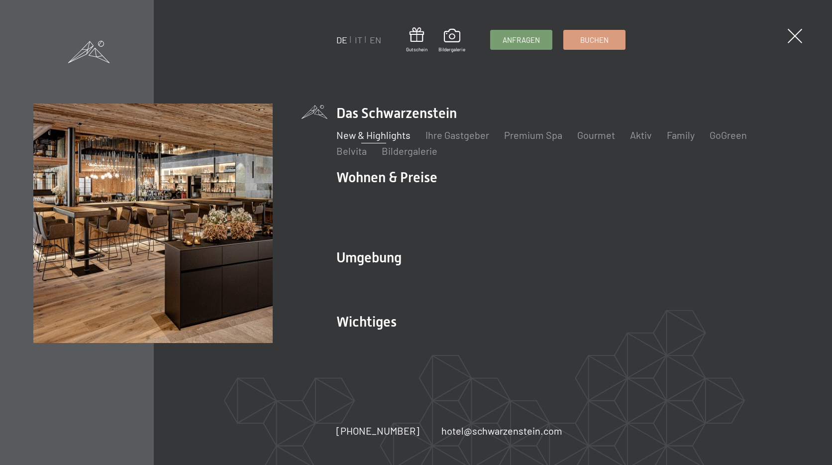
click at [388, 138] on link "New & Highlights" at bounding box center [373, 135] width 74 height 12
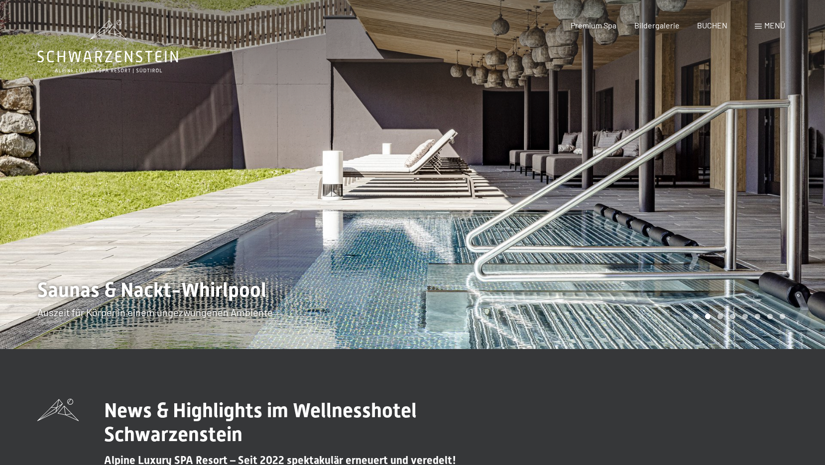
click at [721, 204] on div at bounding box center [619, 174] width 413 height 349
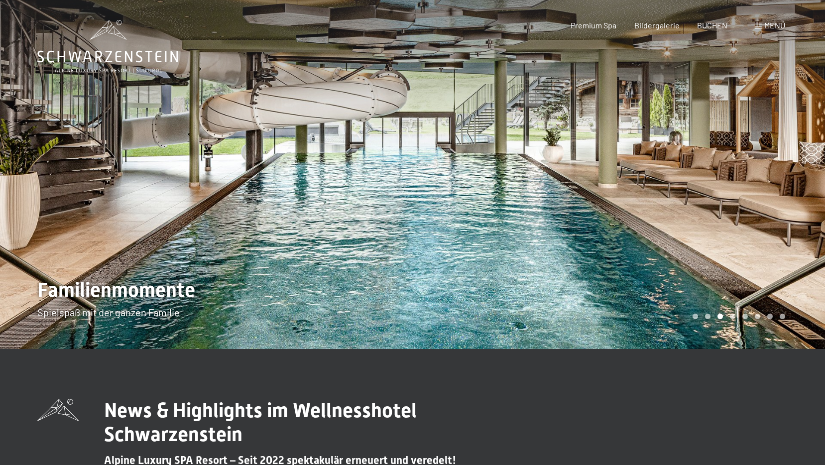
click at [721, 204] on div at bounding box center [619, 174] width 413 height 349
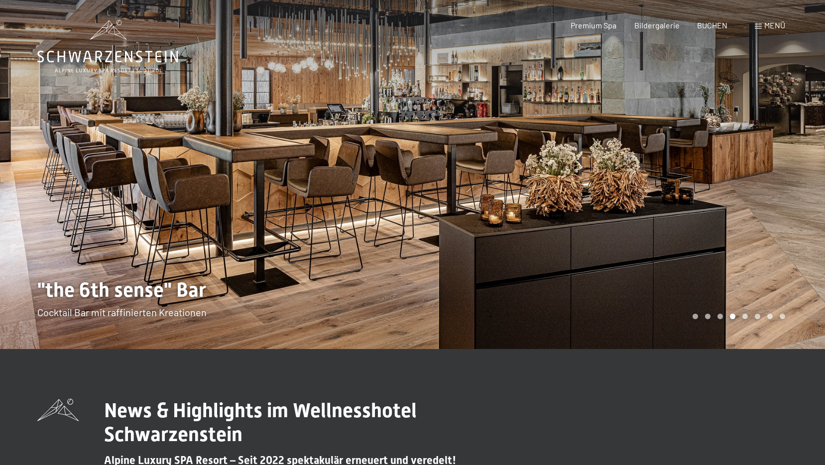
click at [721, 204] on div at bounding box center [619, 174] width 413 height 349
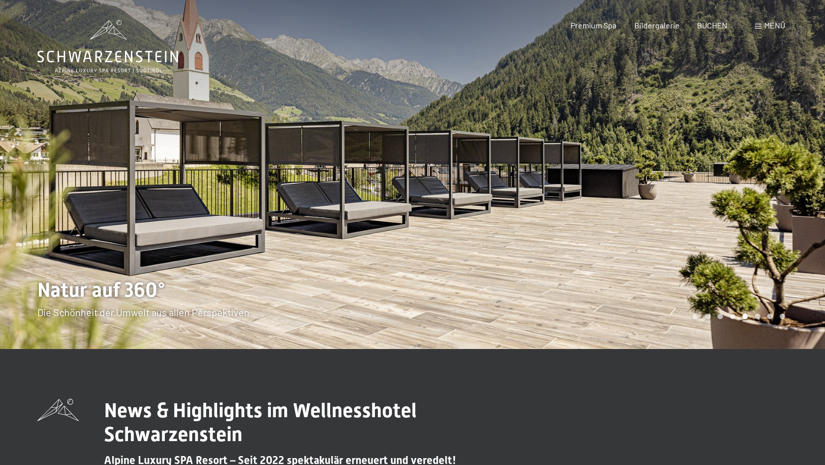
click at [721, 204] on div at bounding box center [619, 174] width 413 height 349
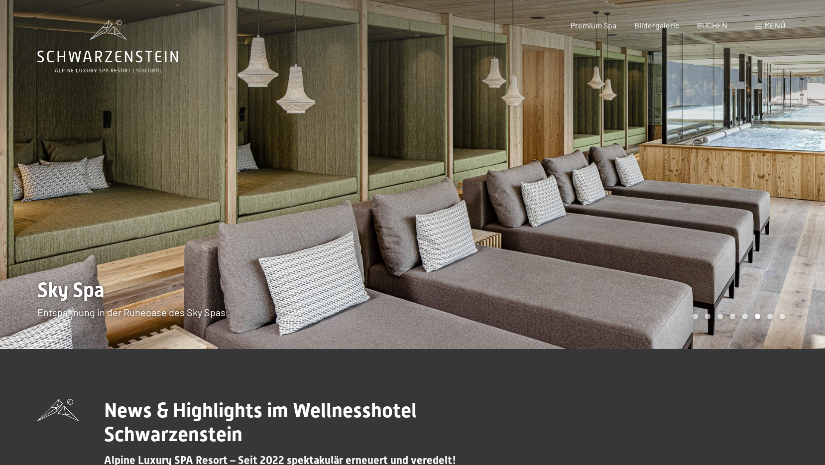
click at [721, 204] on div at bounding box center [619, 174] width 413 height 349
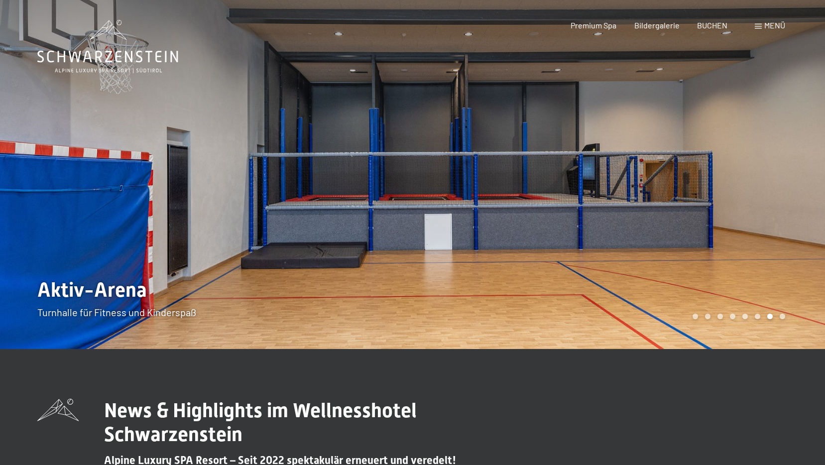
click at [721, 204] on div at bounding box center [619, 174] width 413 height 349
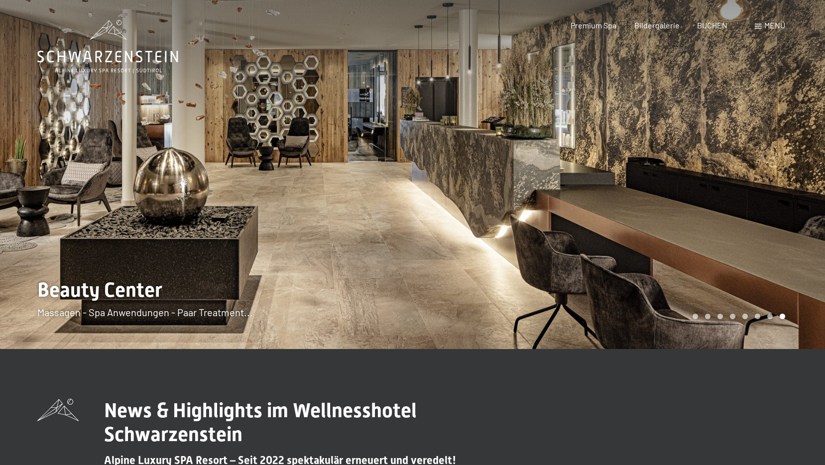
click at [721, 204] on div at bounding box center [619, 174] width 413 height 349
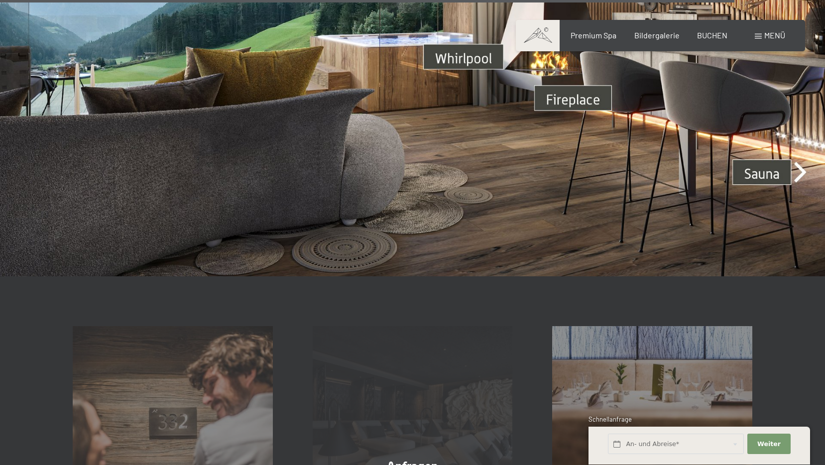
scroll to position [3782, 0]
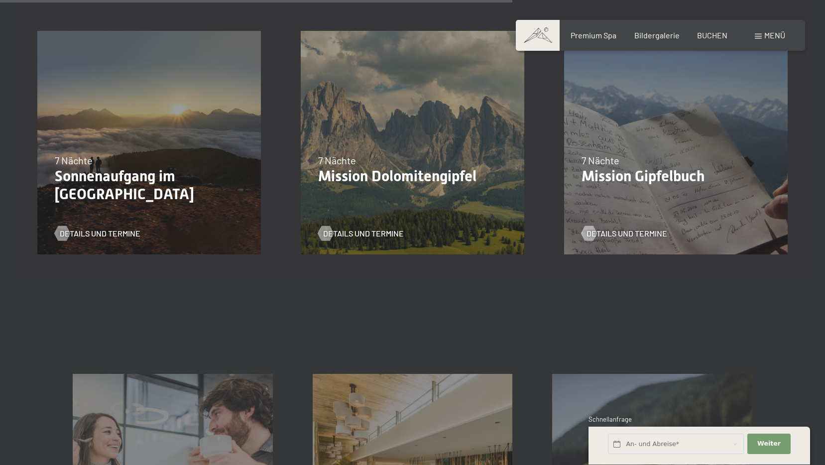
scroll to position [1145, 0]
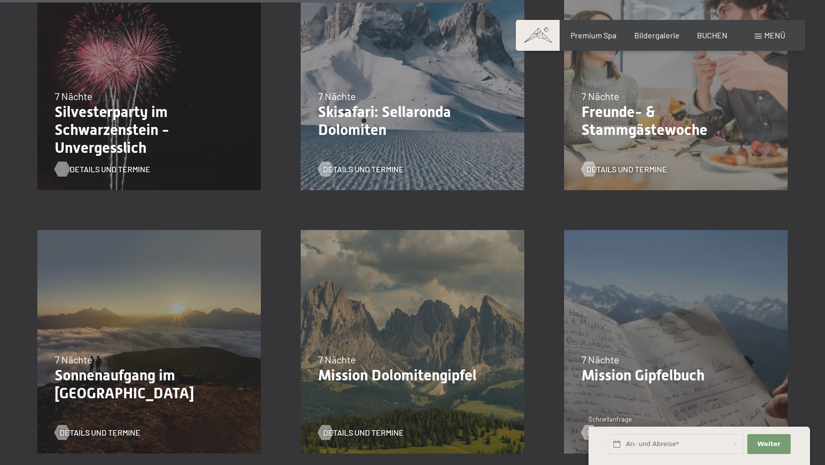
click at [72, 169] on span "Details und Termine" at bounding box center [110, 169] width 81 height 11
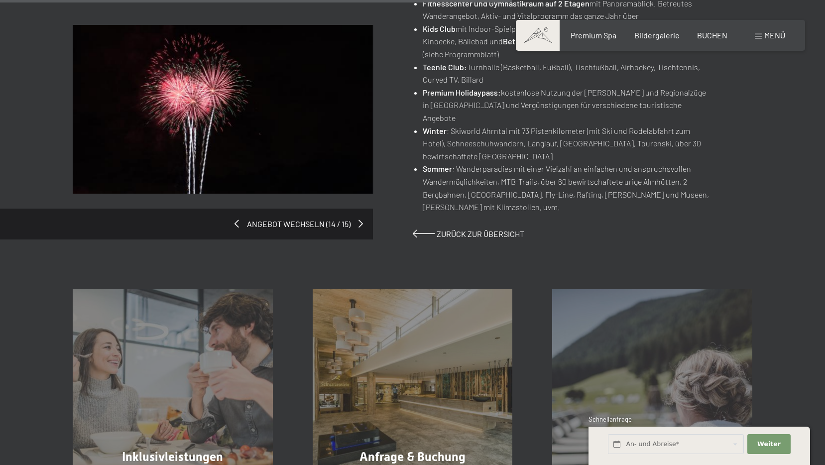
scroll to position [896, 0]
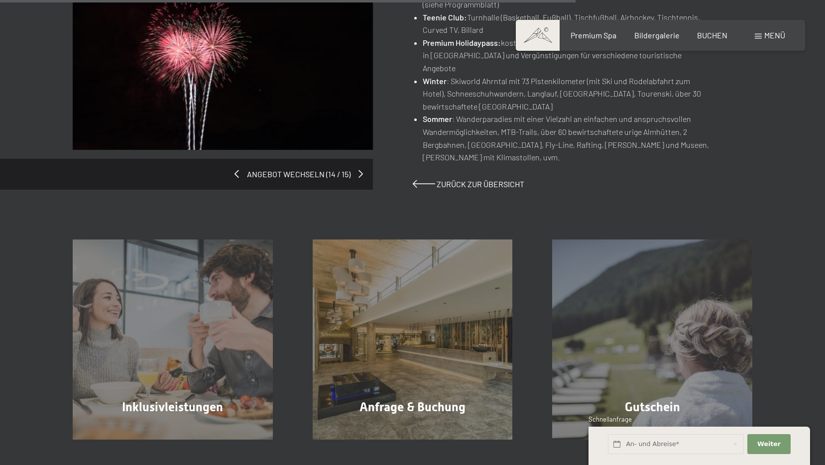
click at [356, 162] on div "Angebot wechseln (14 / 15)" at bounding box center [243, 85] width 340 height 209
click at [362, 170] on span at bounding box center [362, 174] width 4 height 8
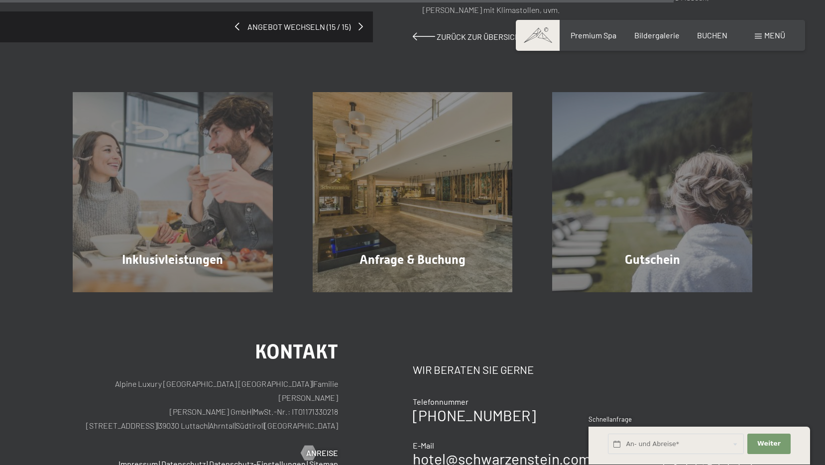
scroll to position [1045, 0]
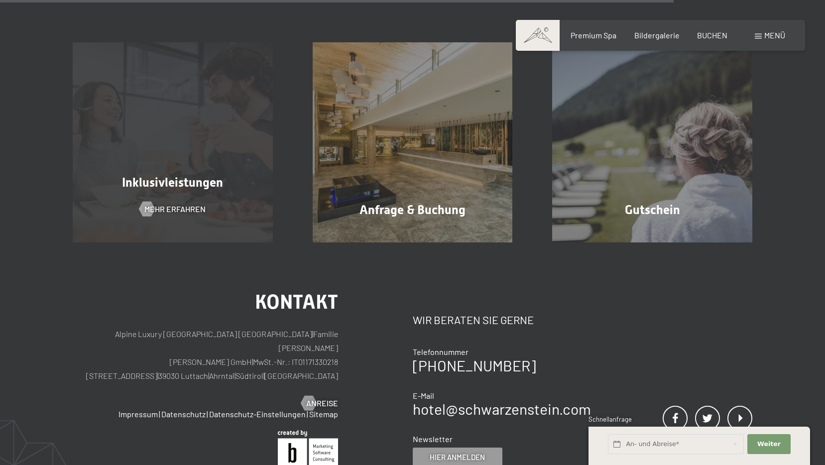
click at [240, 199] on div "Inklusivleistungen Mehr erfahren" at bounding box center [173, 142] width 240 height 200
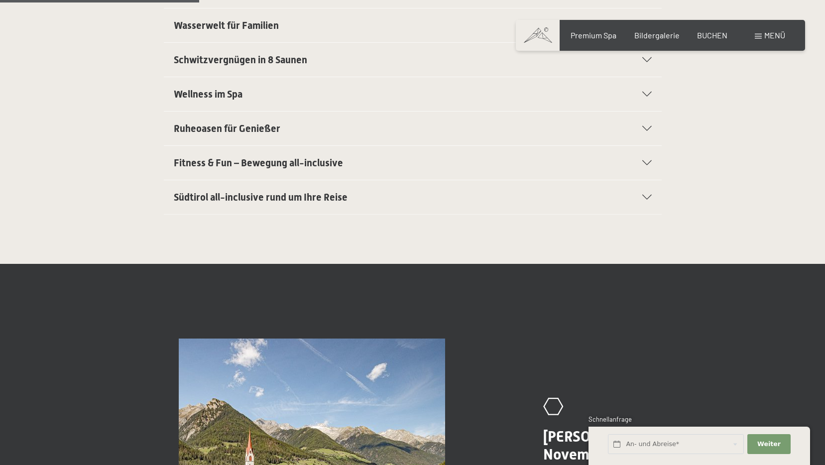
scroll to position [746, 0]
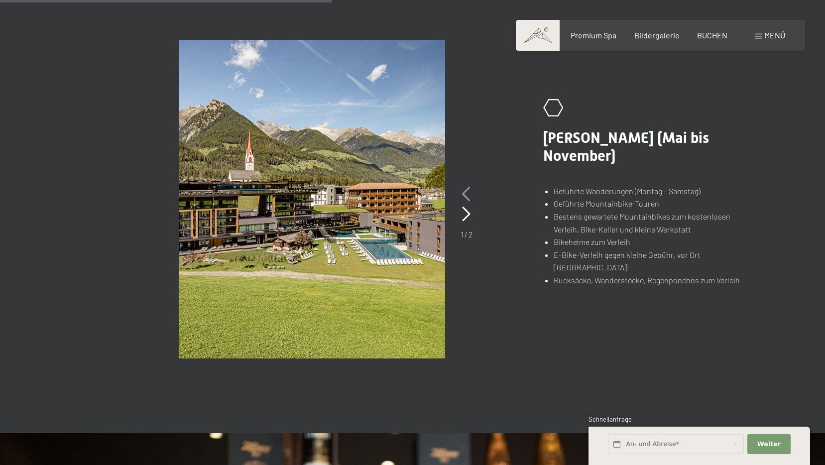
click at [464, 199] on icon at bounding box center [466, 194] width 8 height 15
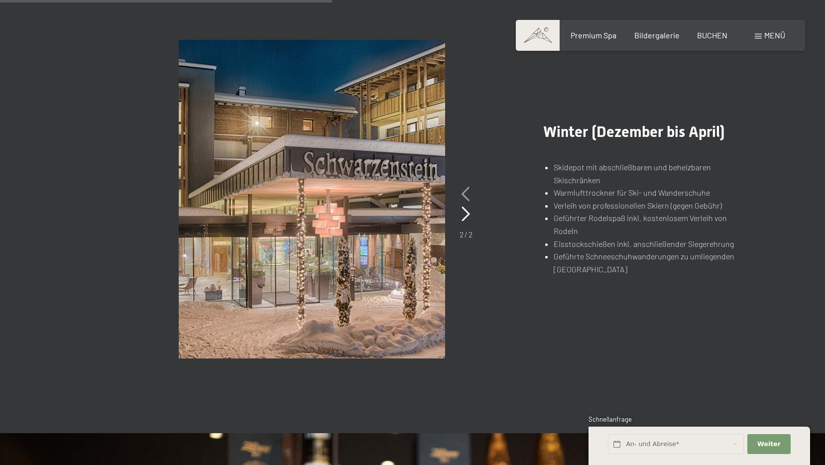
click at [464, 191] on icon at bounding box center [465, 194] width 8 height 15
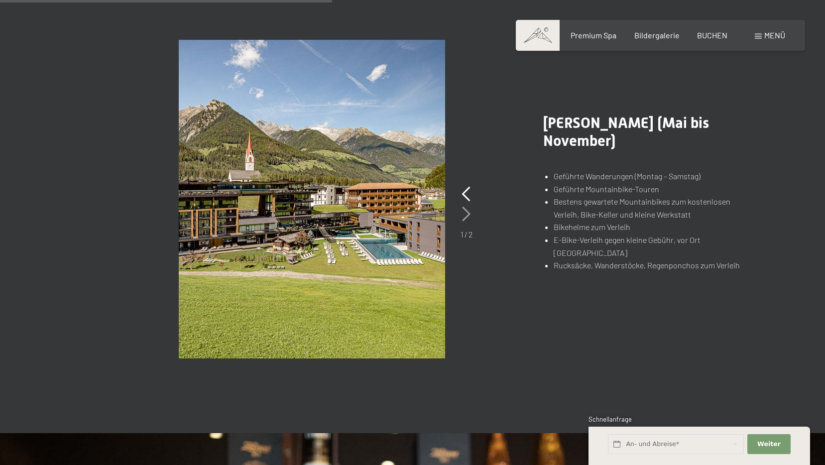
click at [467, 209] on icon at bounding box center [466, 214] width 8 height 15
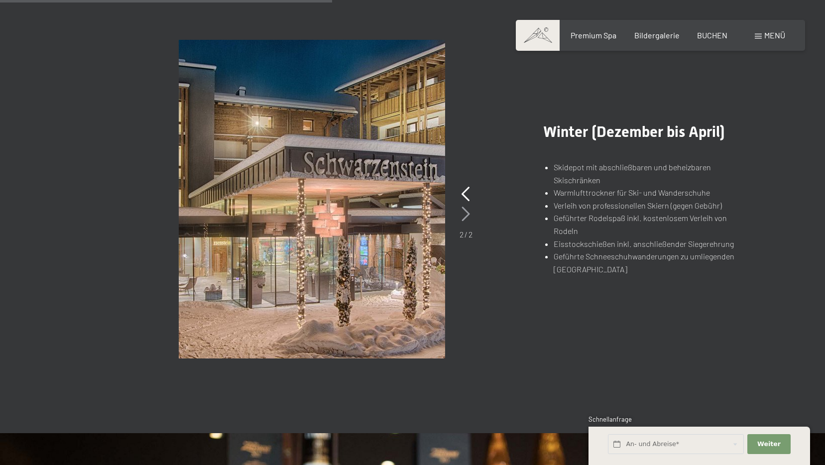
click at [467, 204] on div at bounding box center [465, 214] width 8 height 20
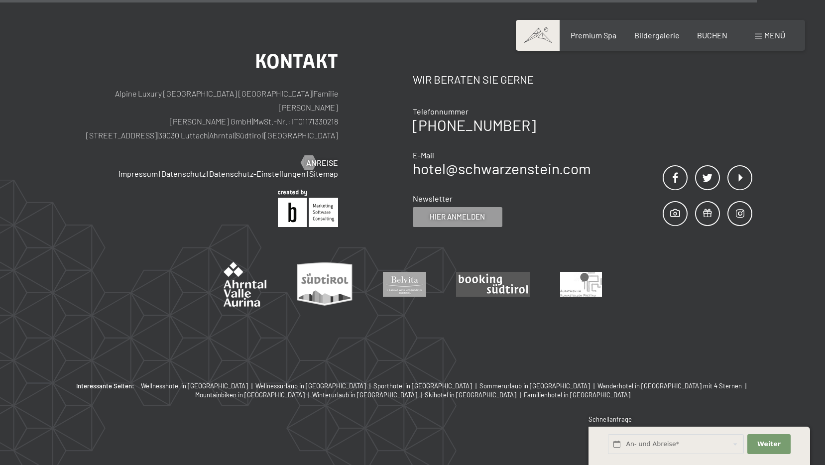
scroll to position [1642, 0]
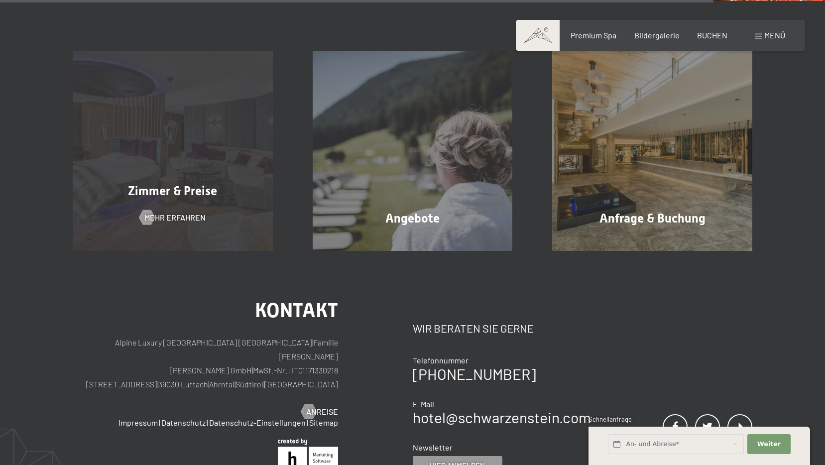
click at [206, 190] on span "Zimmer & Preise" at bounding box center [172, 191] width 89 height 14
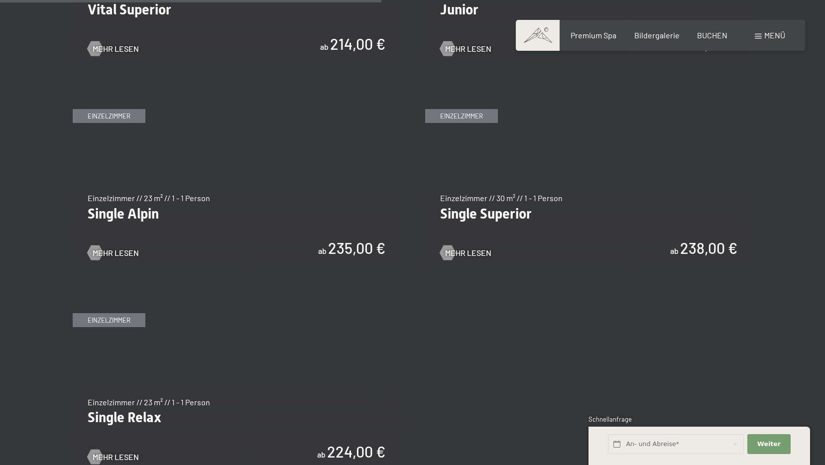
scroll to position [1642, 0]
